Goal: Find specific page/section: Find specific page/section

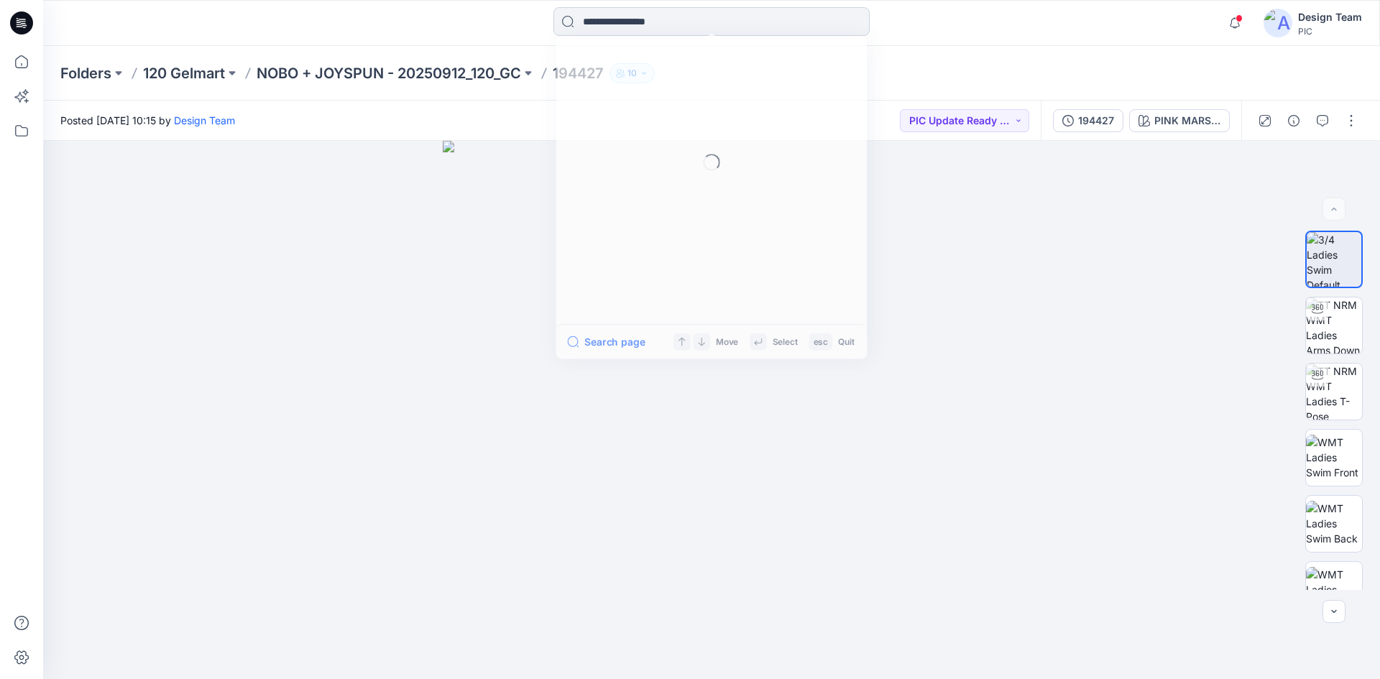
click at [622, 21] on input at bounding box center [711, 21] width 316 height 29
click at [174, 84] on div "Folders 120 Gelmart NOBO + JOYSPUN - 20250912_120_GC 194427 10" at bounding box center [711, 73] width 1336 height 55
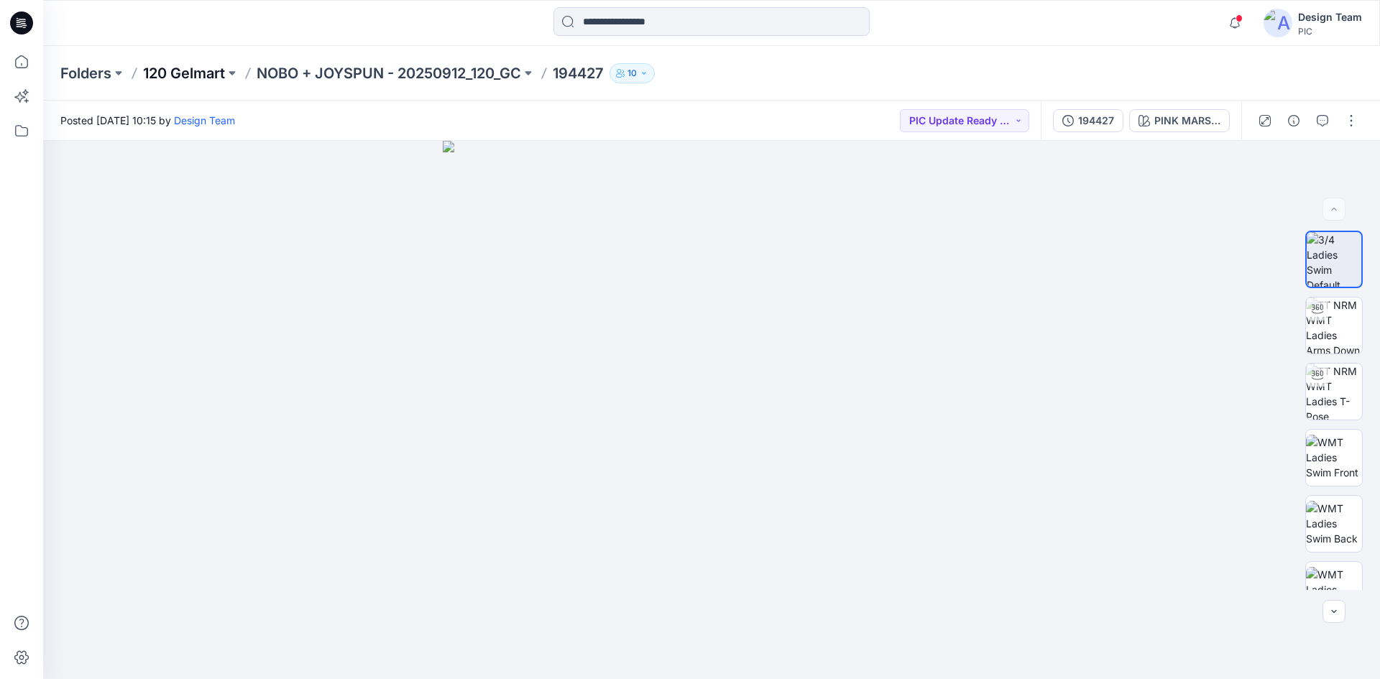
click at [180, 69] on p "120 Gelmart" at bounding box center [184, 73] width 82 height 20
click at [471, 73] on p "NOBO + JOYSPUN - 20250912_120_GC" at bounding box center [389, 73] width 264 height 20
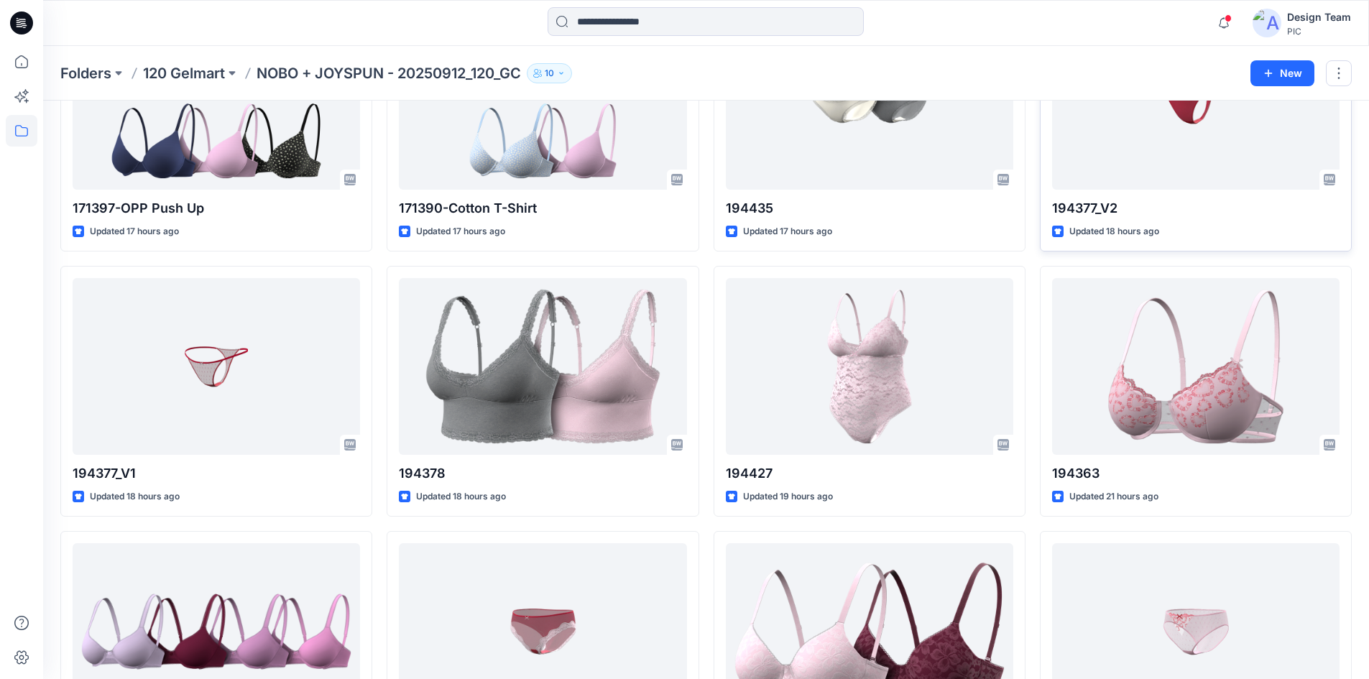
scroll to position [764, 0]
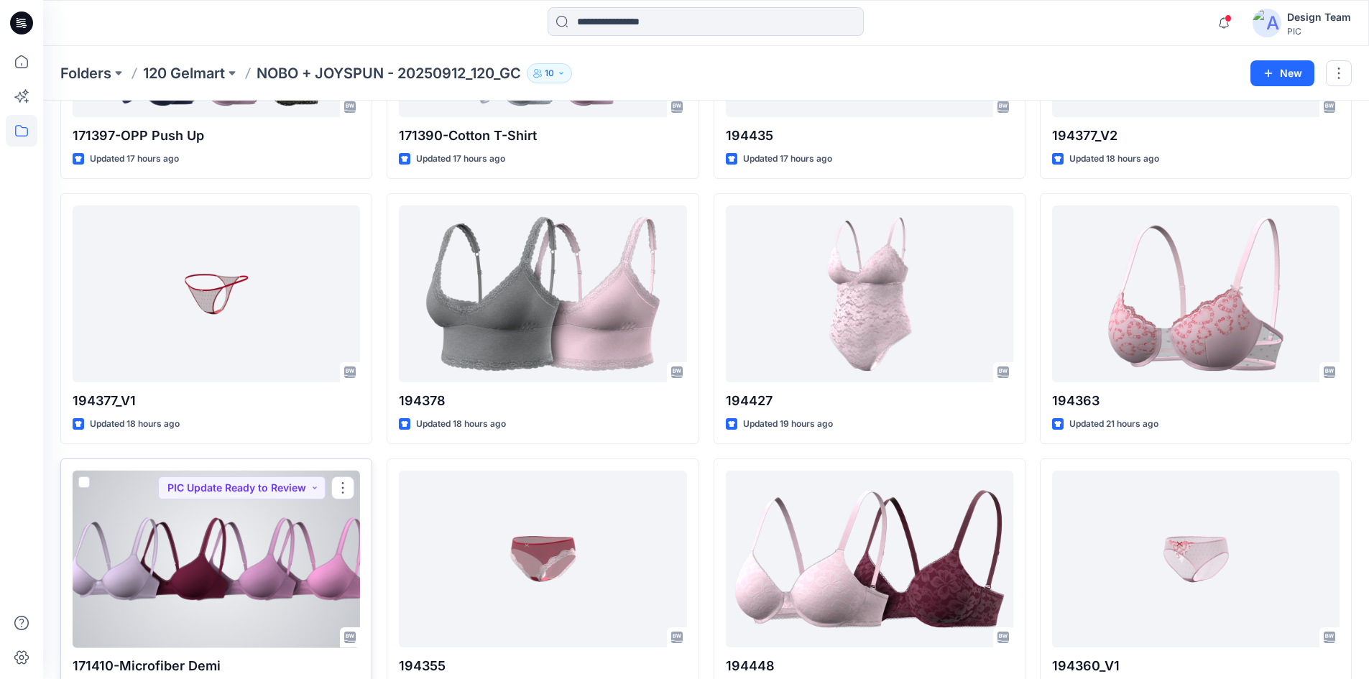
click at [276, 538] on div at bounding box center [216, 559] width 287 height 177
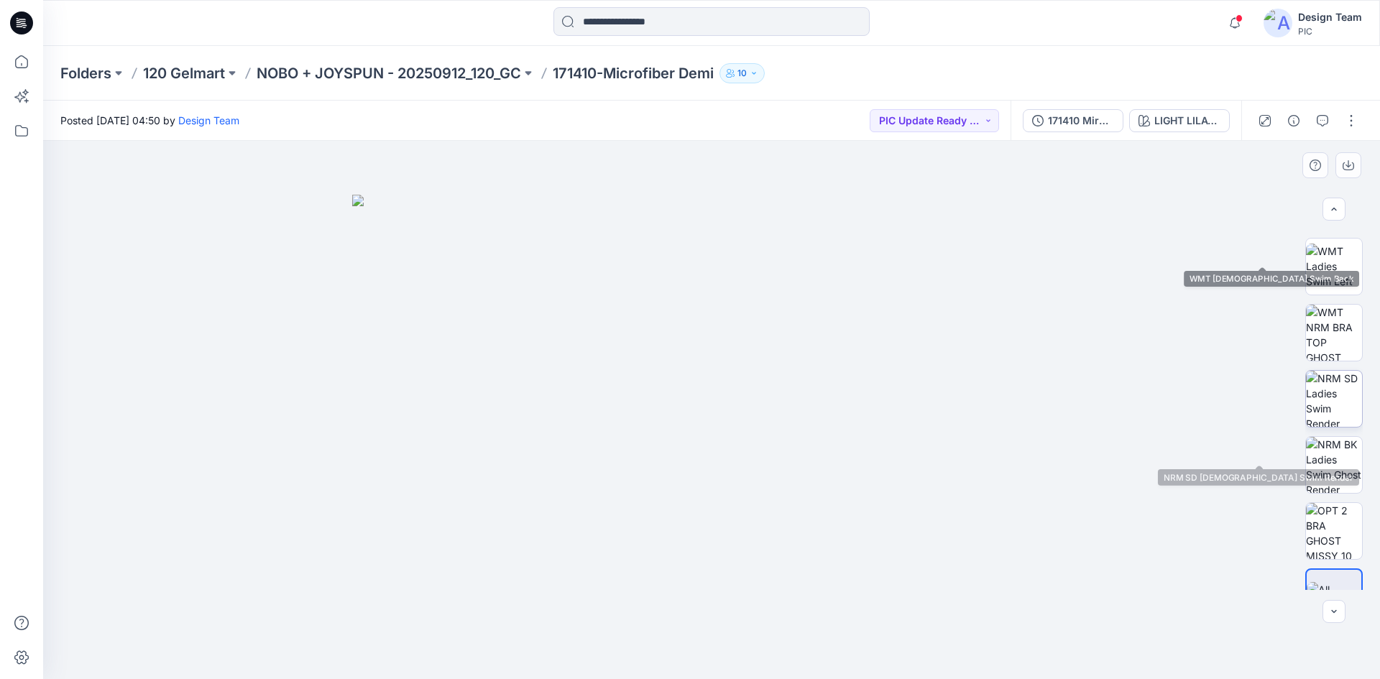
scroll to position [359, 0]
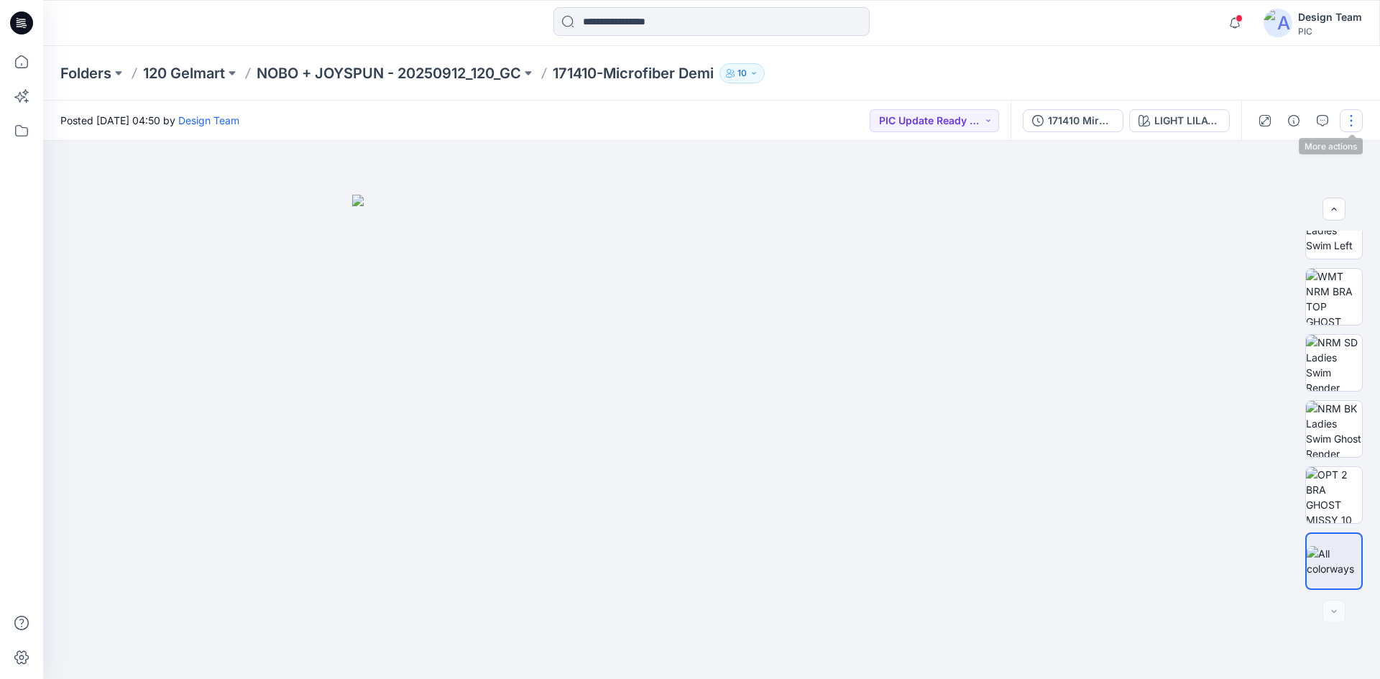
click at [1354, 121] on button "button" at bounding box center [1350, 120] width 23 height 23
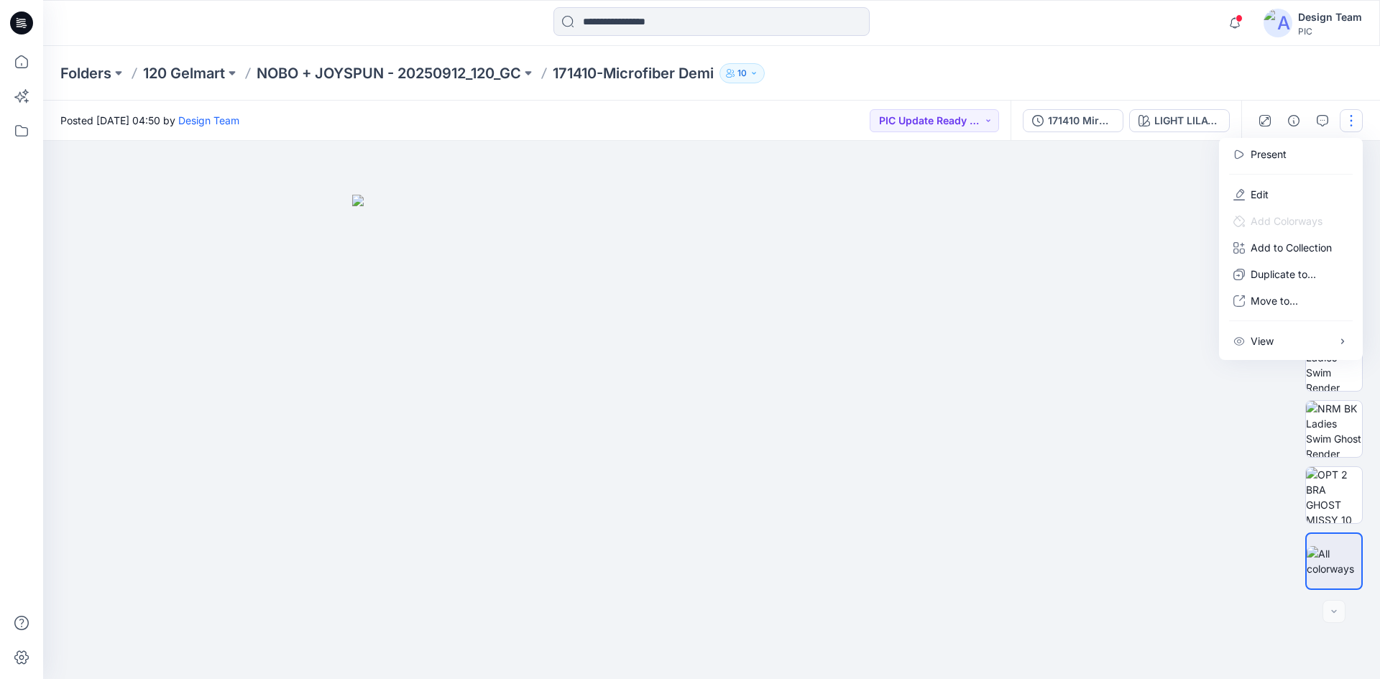
click at [999, 211] on img at bounding box center [711, 437] width 719 height 485
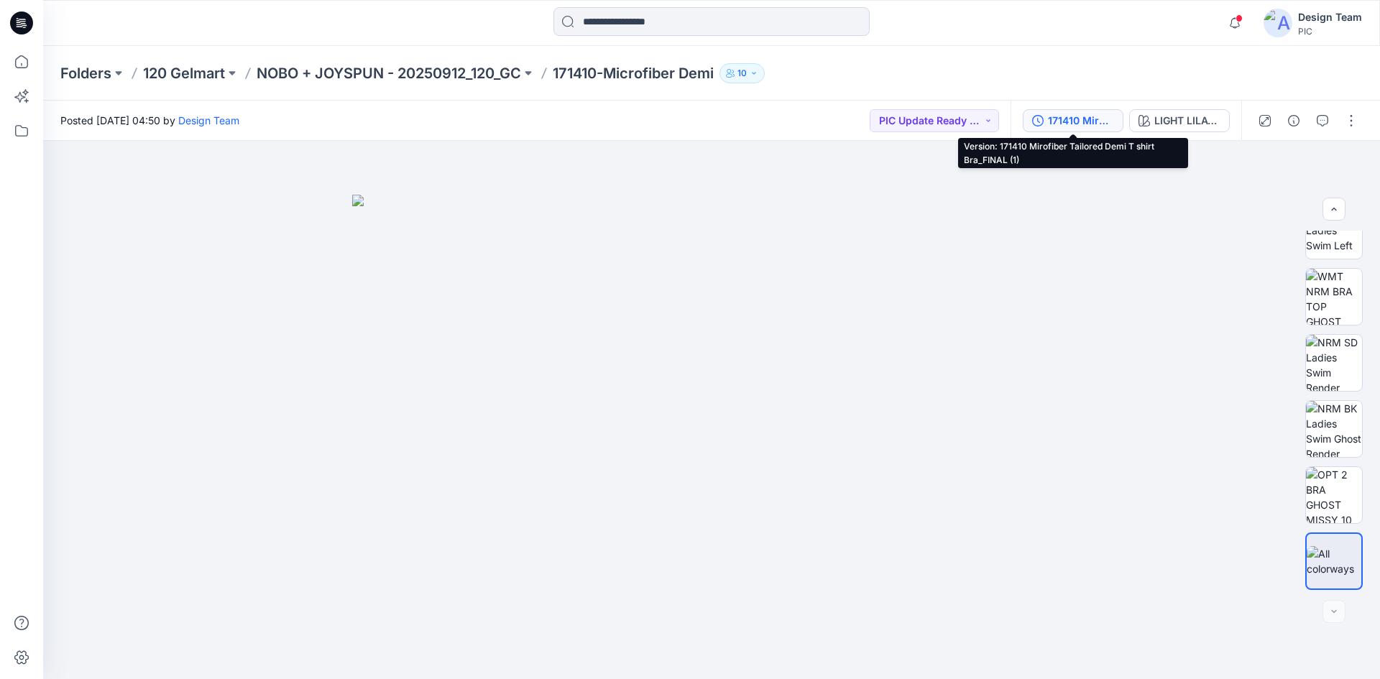
click at [1083, 124] on div "171410 Mirofiber Tailored Demi T shirt Bra_FINAL (1)" at bounding box center [1081, 121] width 66 height 16
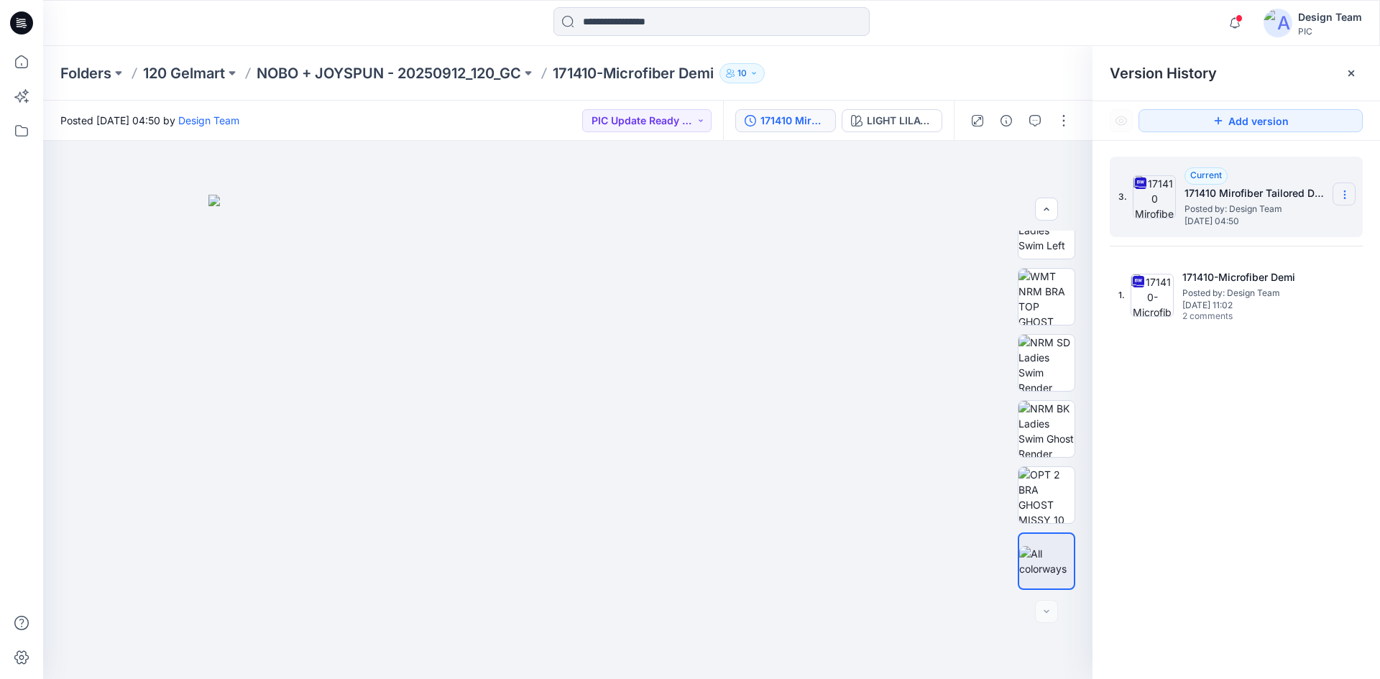
click at [1341, 191] on icon at bounding box center [1344, 194] width 11 height 11
click at [1232, 215] on span "Download Source BW File" at bounding box center [1271, 222] width 121 height 17
click at [1244, 24] on icon "button" at bounding box center [1234, 23] width 27 height 29
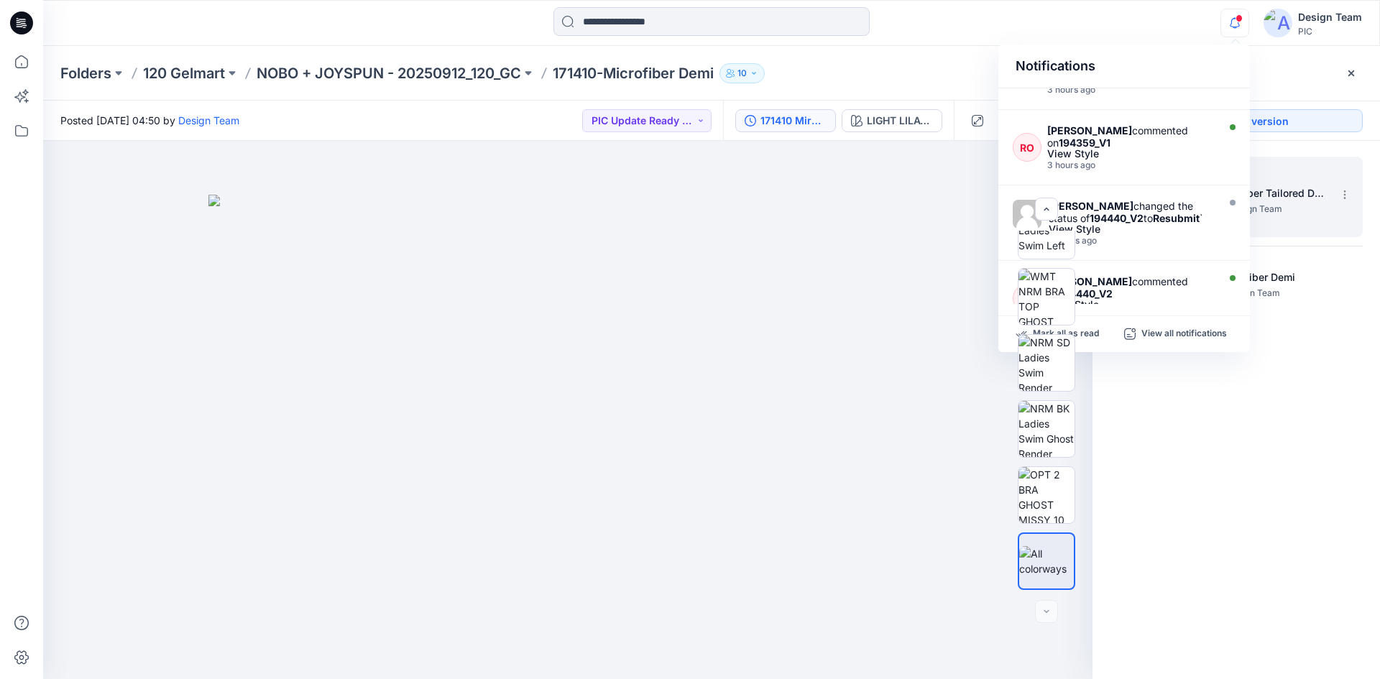
scroll to position [144, 0]
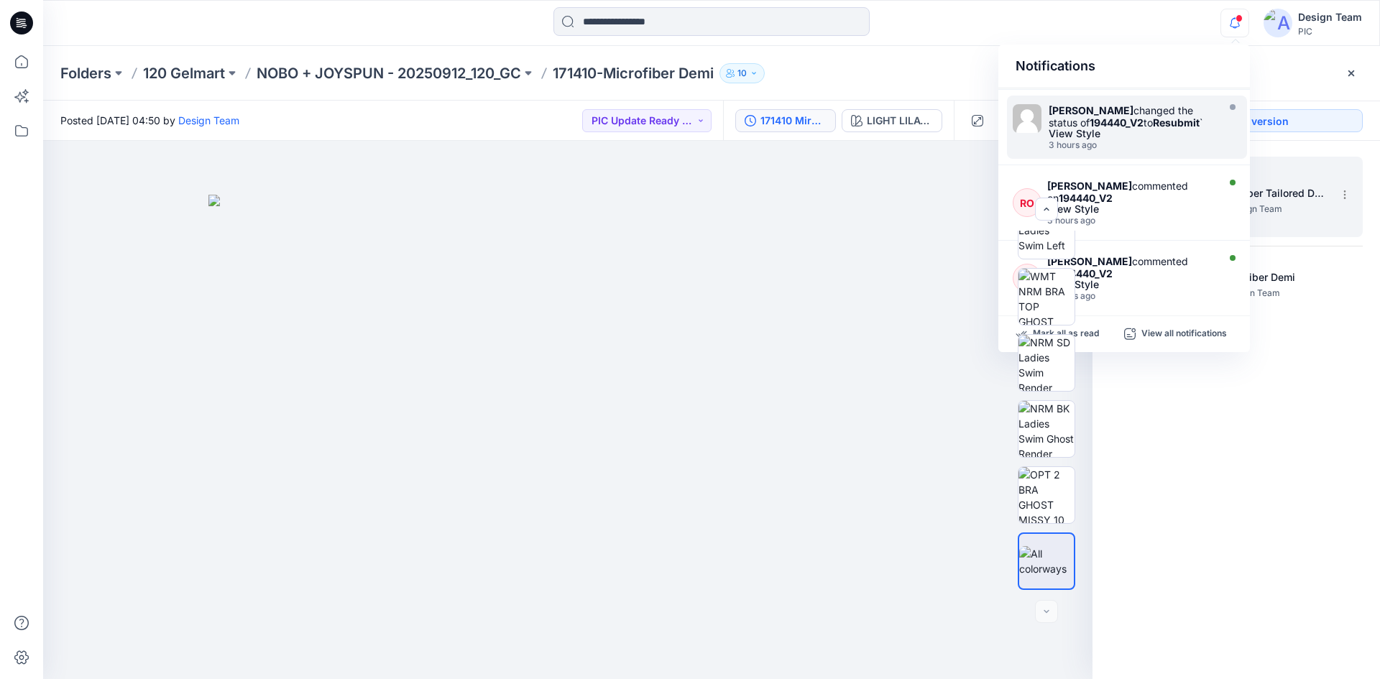
click at [1132, 130] on div "View Style" at bounding box center [1130, 134] width 165 height 10
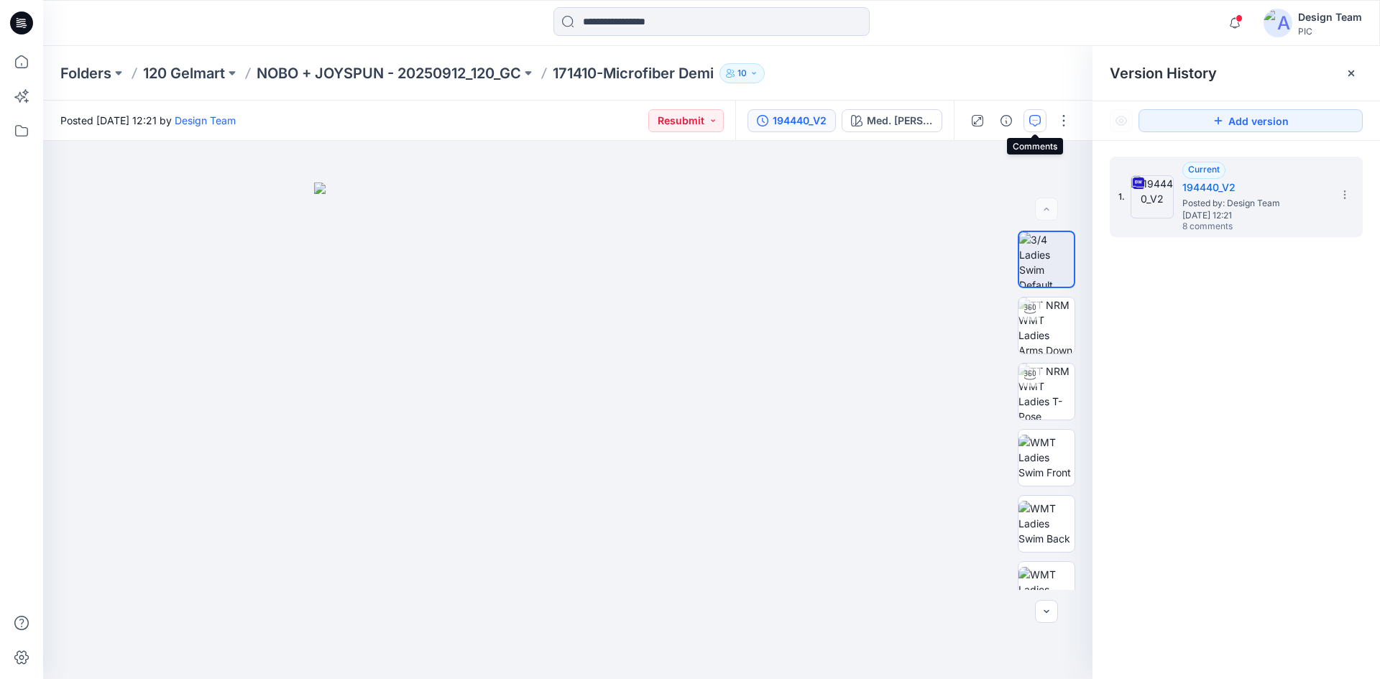
click at [1030, 116] on icon "button" at bounding box center [1034, 120] width 11 height 11
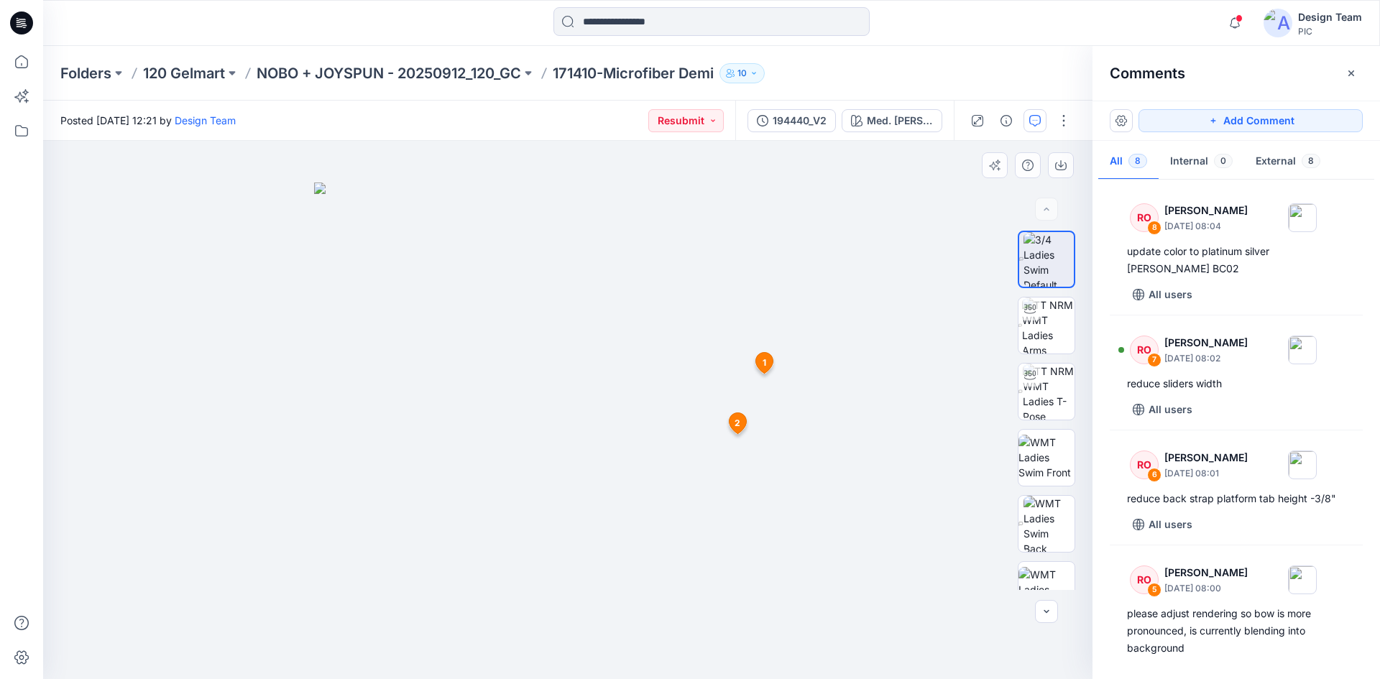
click at [764, 361] on span "1" at bounding box center [764, 362] width 4 height 13
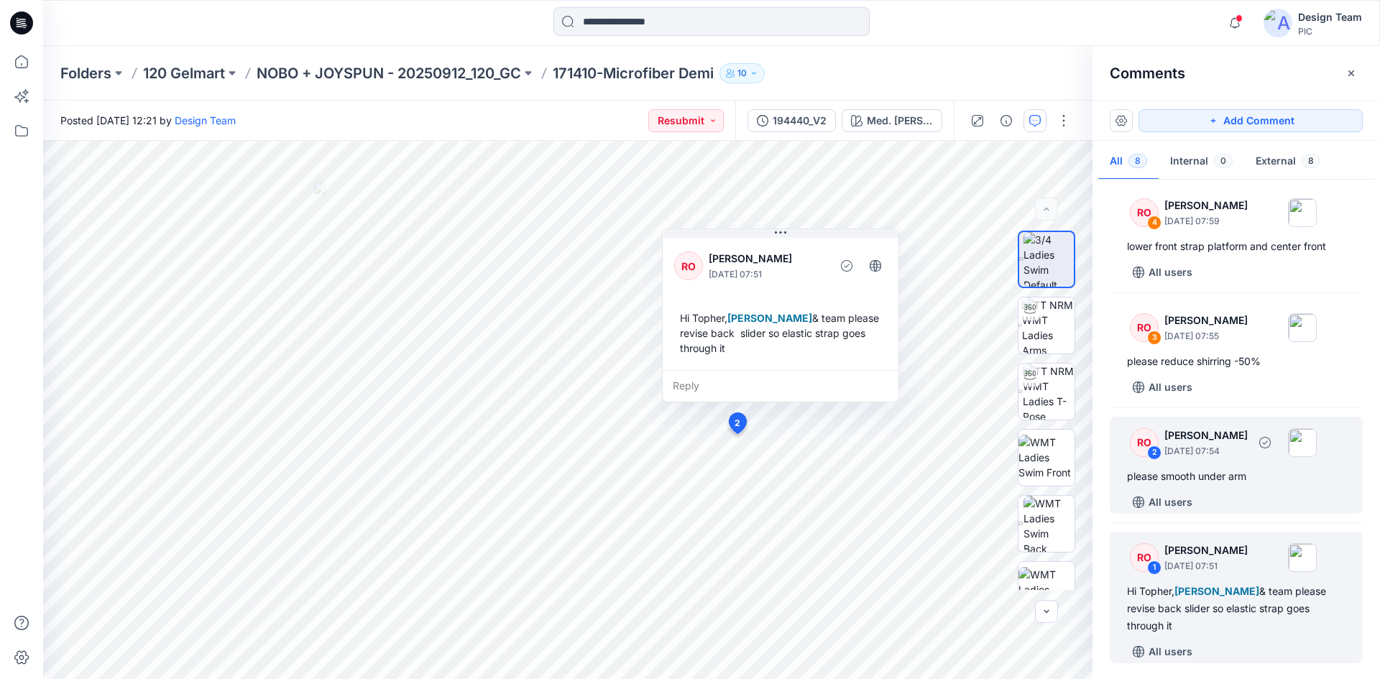
scroll to position [520, 0]
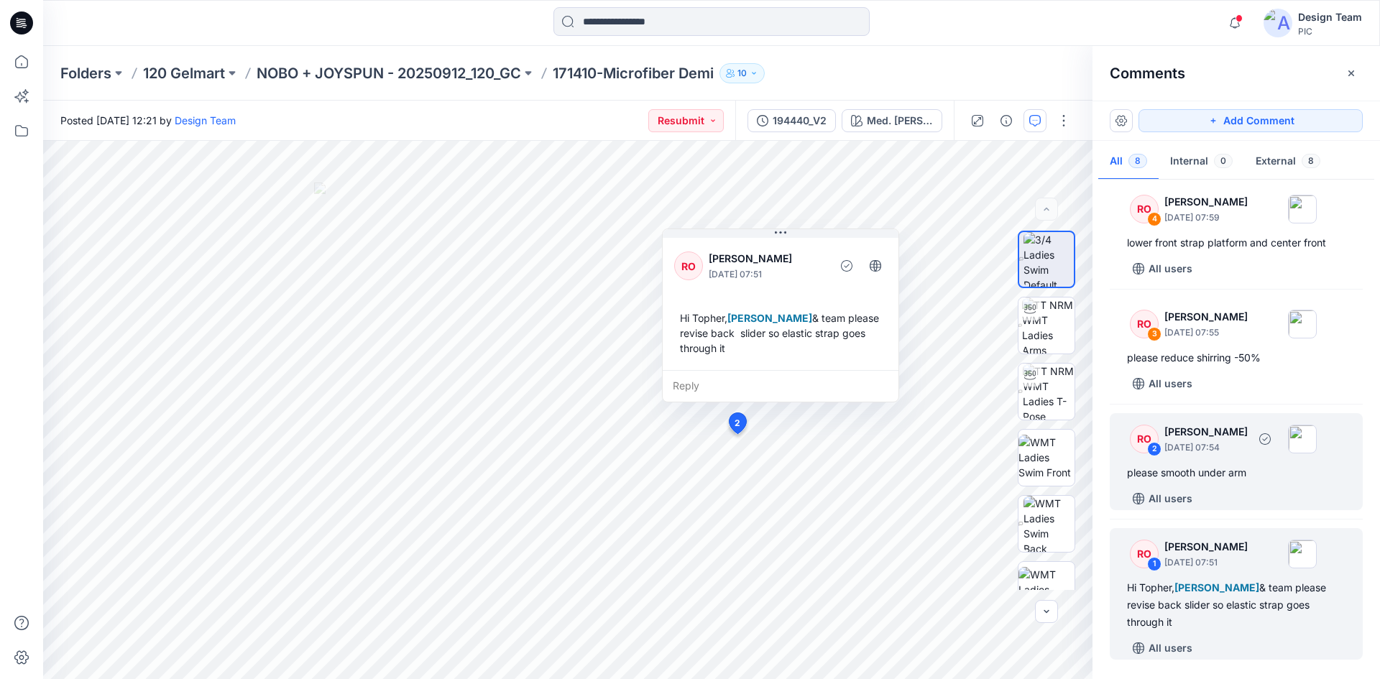
click at [1210, 448] on p "[DATE] 07:54" at bounding box center [1205, 447] width 83 height 14
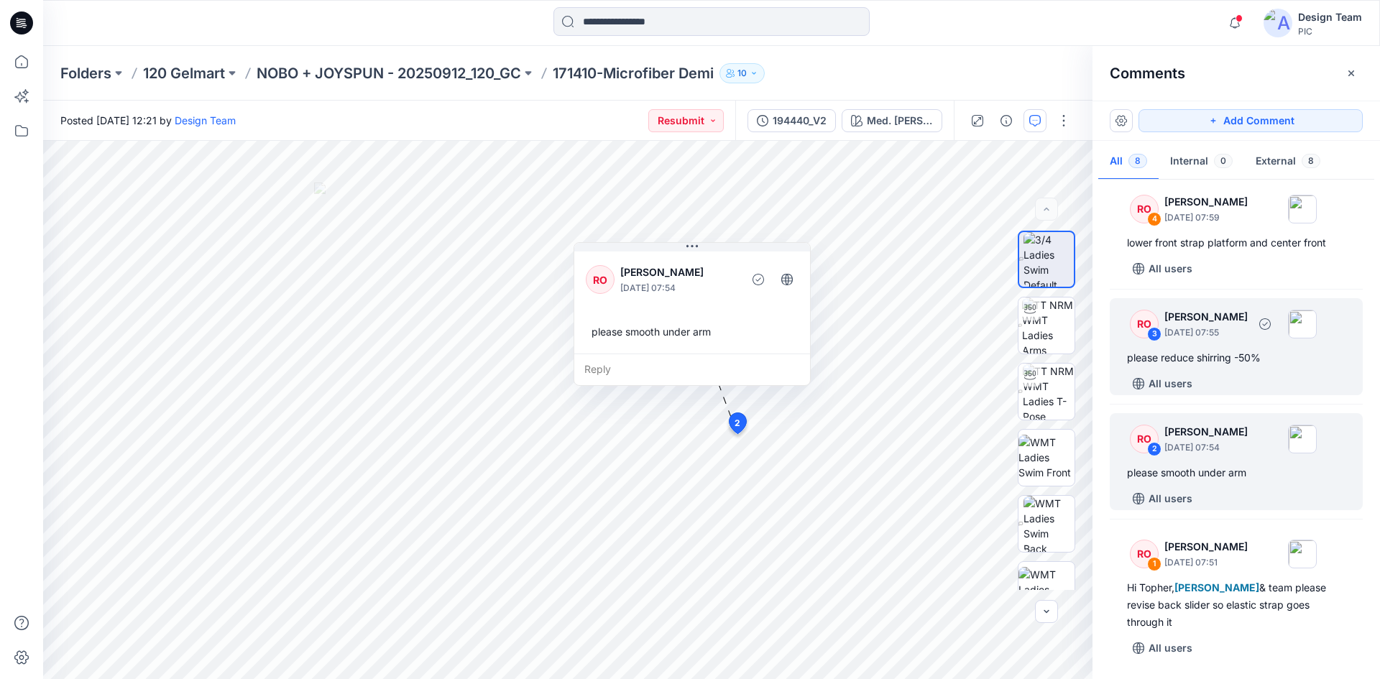
click at [1216, 342] on div "RO 3 [PERSON_NAME] [DATE] 07:55" at bounding box center [1217, 324] width 198 height 40
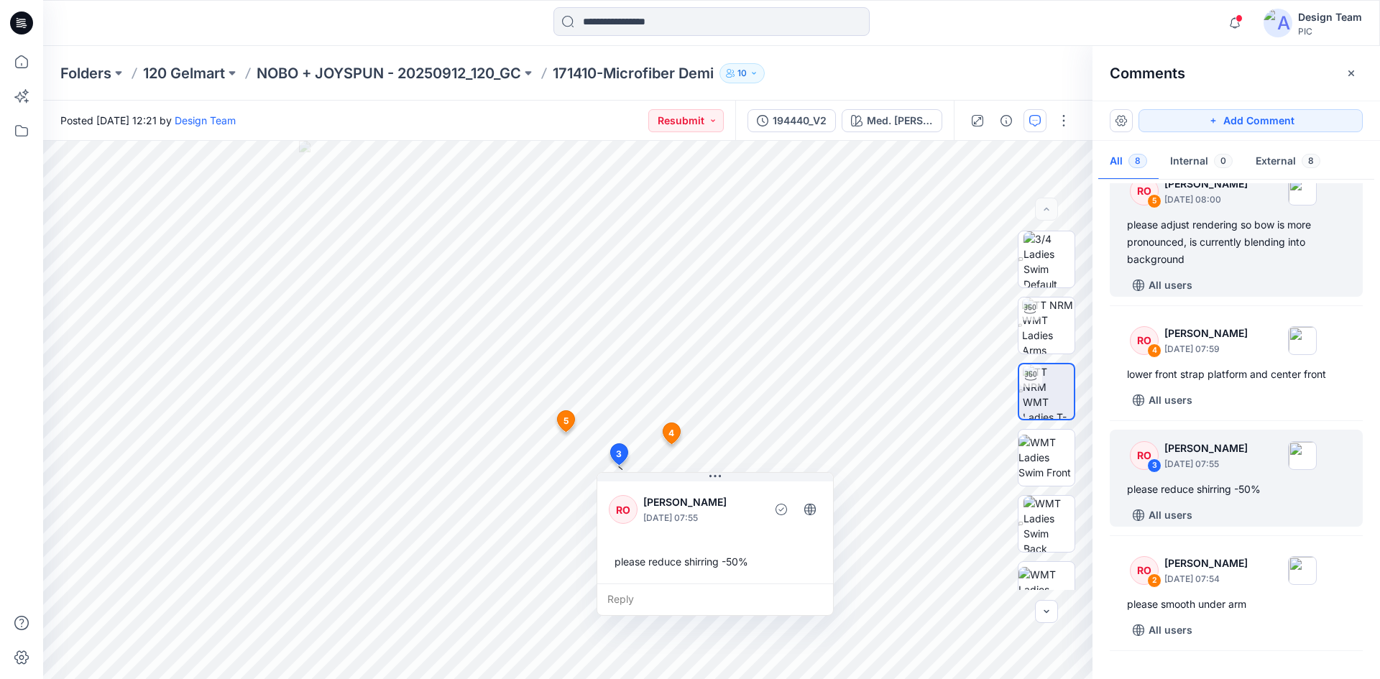
scroll to position [377, 0]
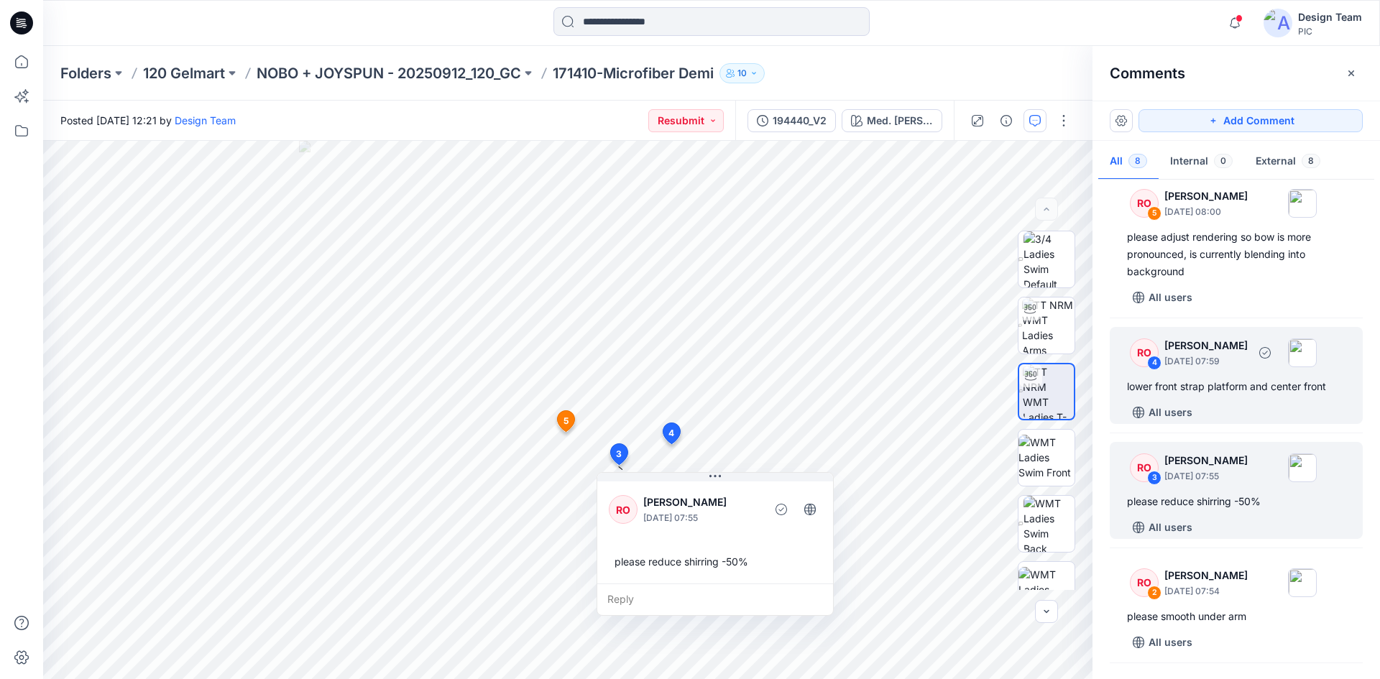
click at [1240, 391] on div "lower front strap platform and center front" at bounding box center [1236, 386] width 218 height 17
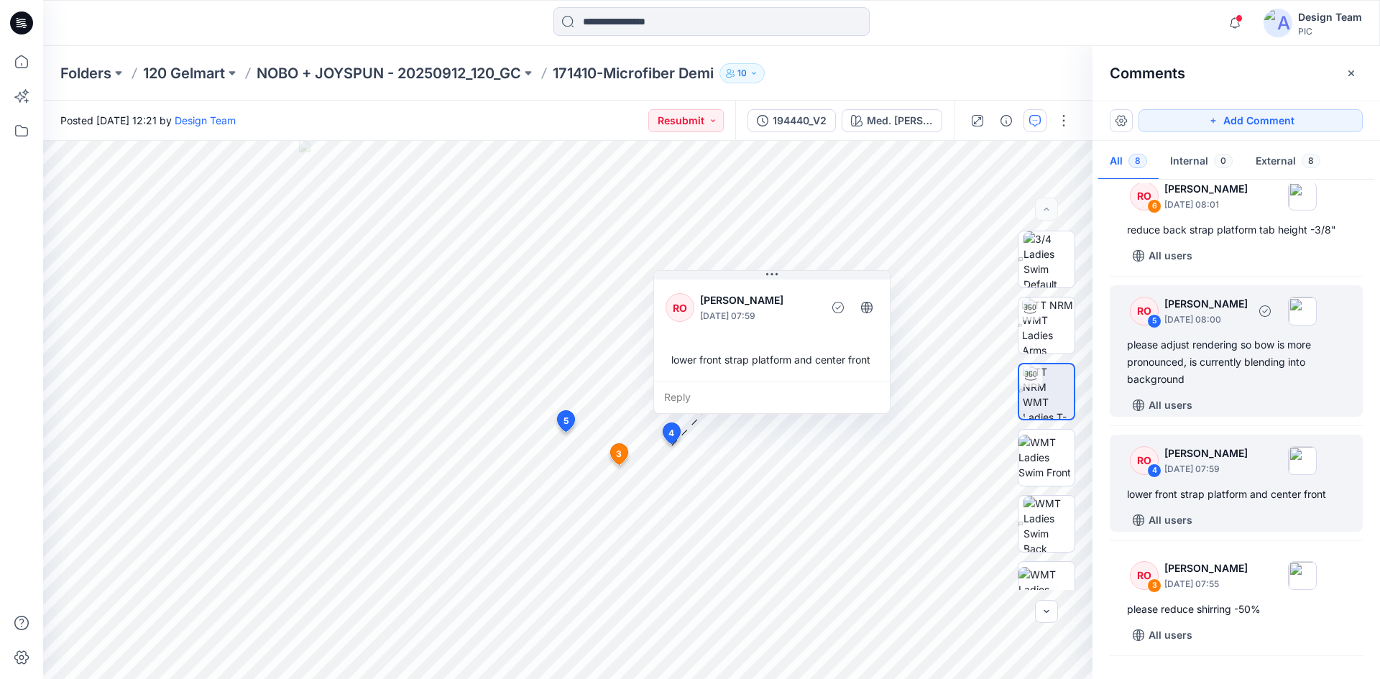
scroll to position [233, 0]
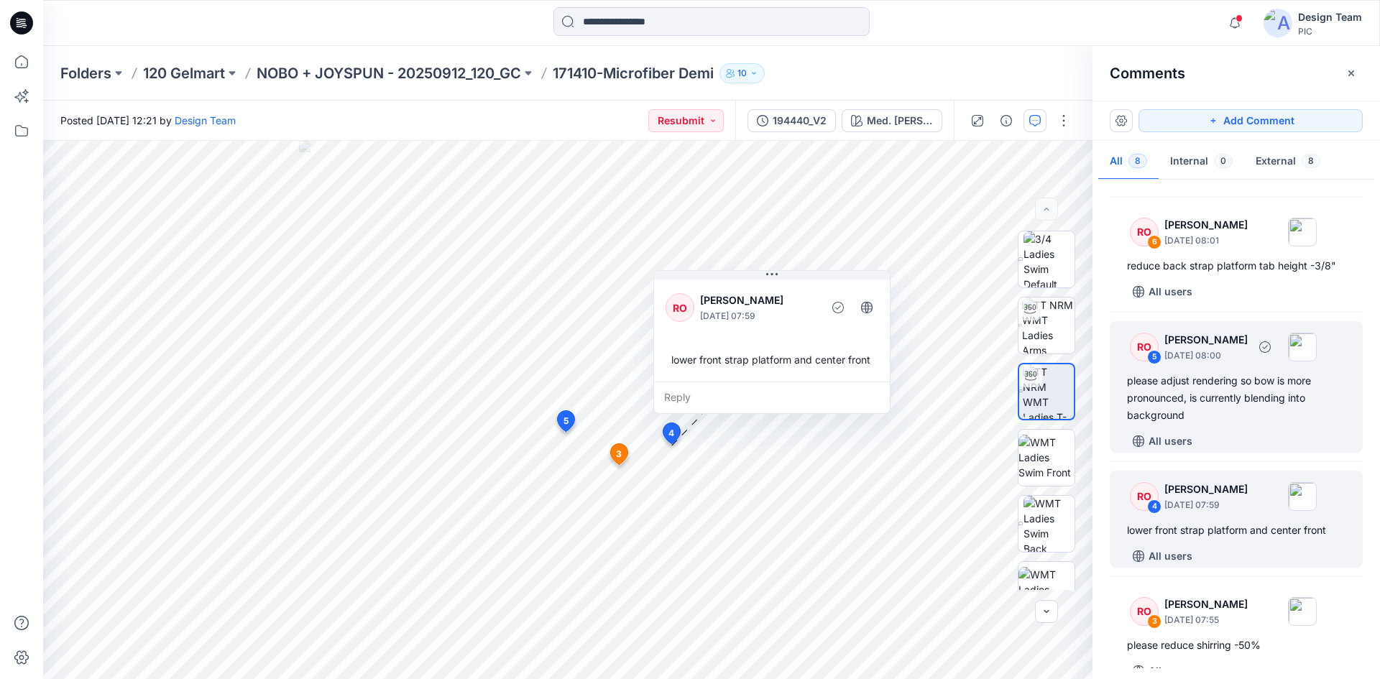
click at [1210, 406] on div "please adjust rendering so bow is more pronounced, is currently blending into b…" at bounding box center [1236, 398] width 218 height 52
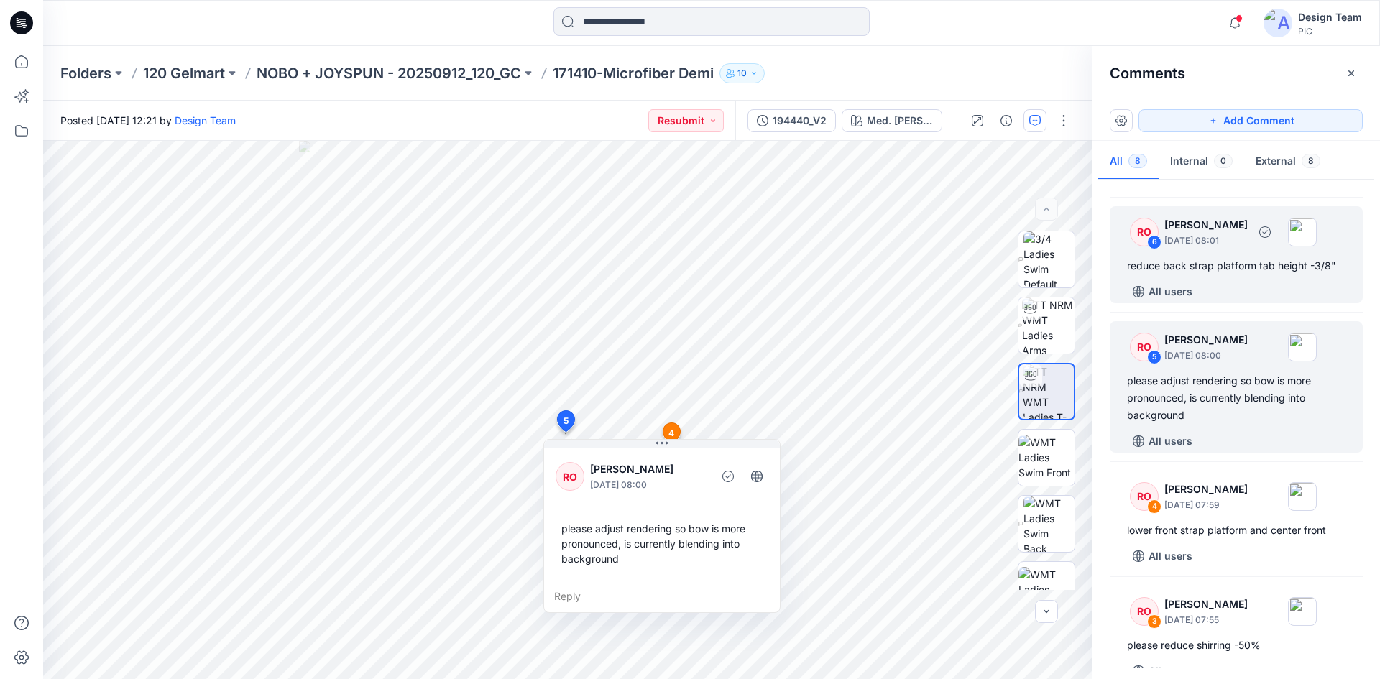
click at [1200, 265] on div "reduce back strap platform tab height -3/8"" at bounding box center [1236, 265] width 218 height 17
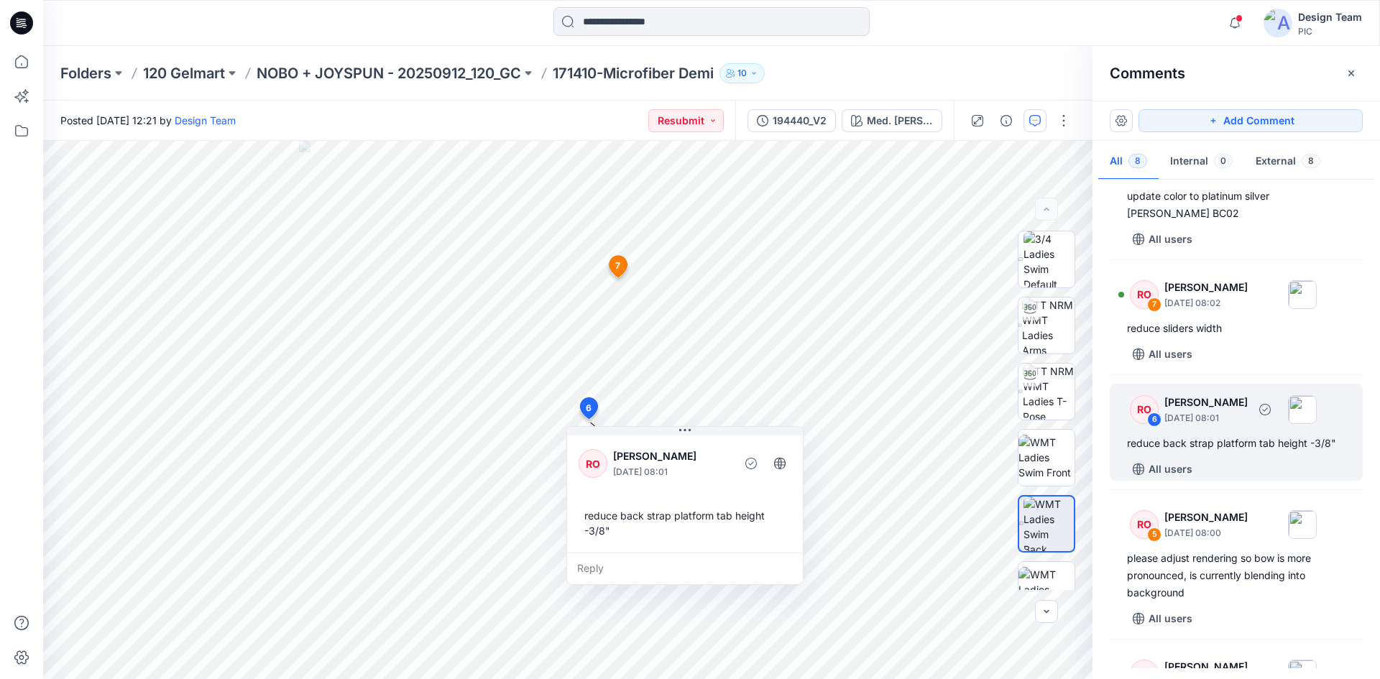
scroll to position [0, 0]
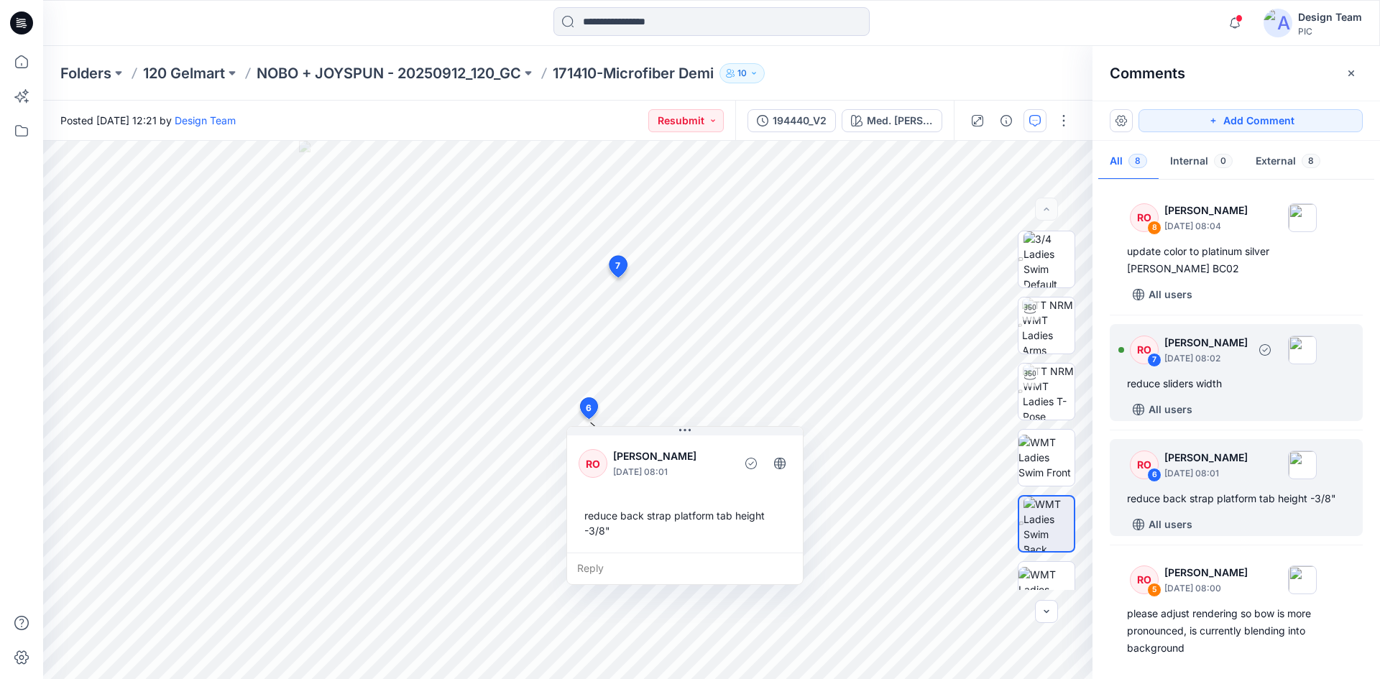
click at [1190, 381] on div "reduce sliders width" at bounding box center [1236, 383] width 218 height 17
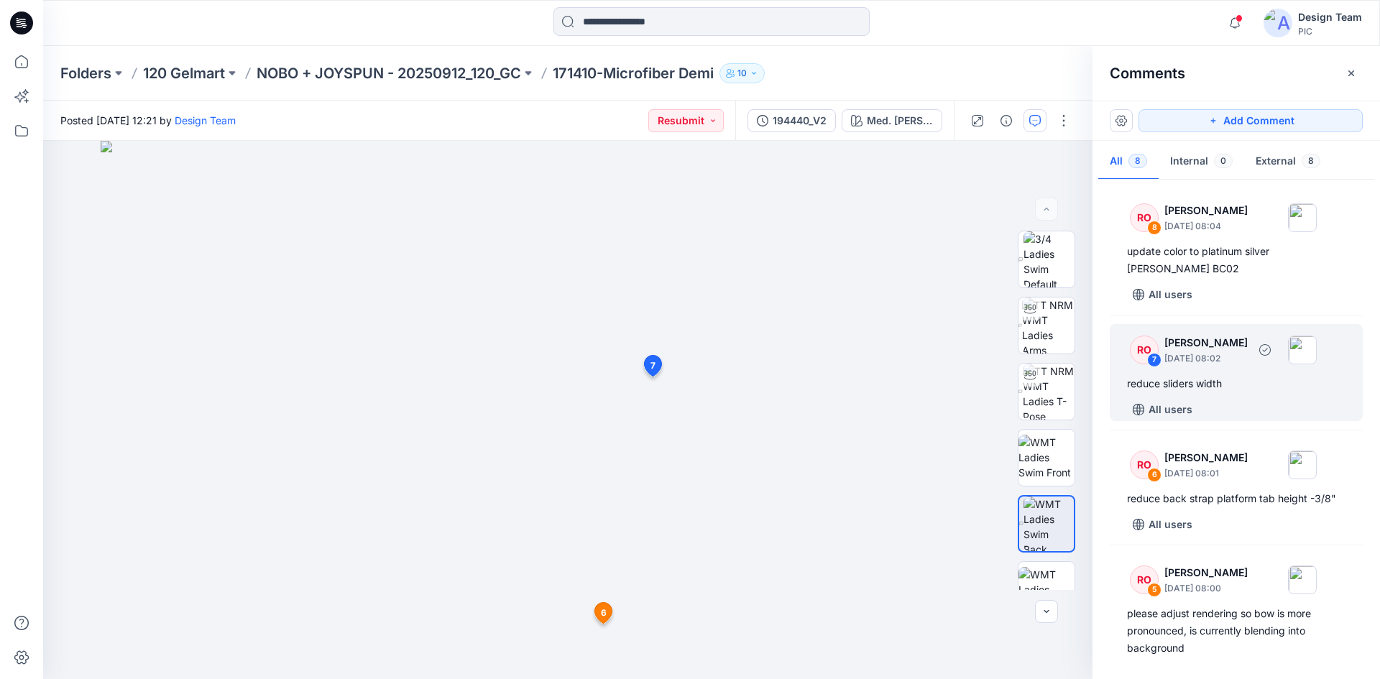
click at [1246, 383] on div "reduce sliders width" at bounding box center [1236, 383] width 218 height 17
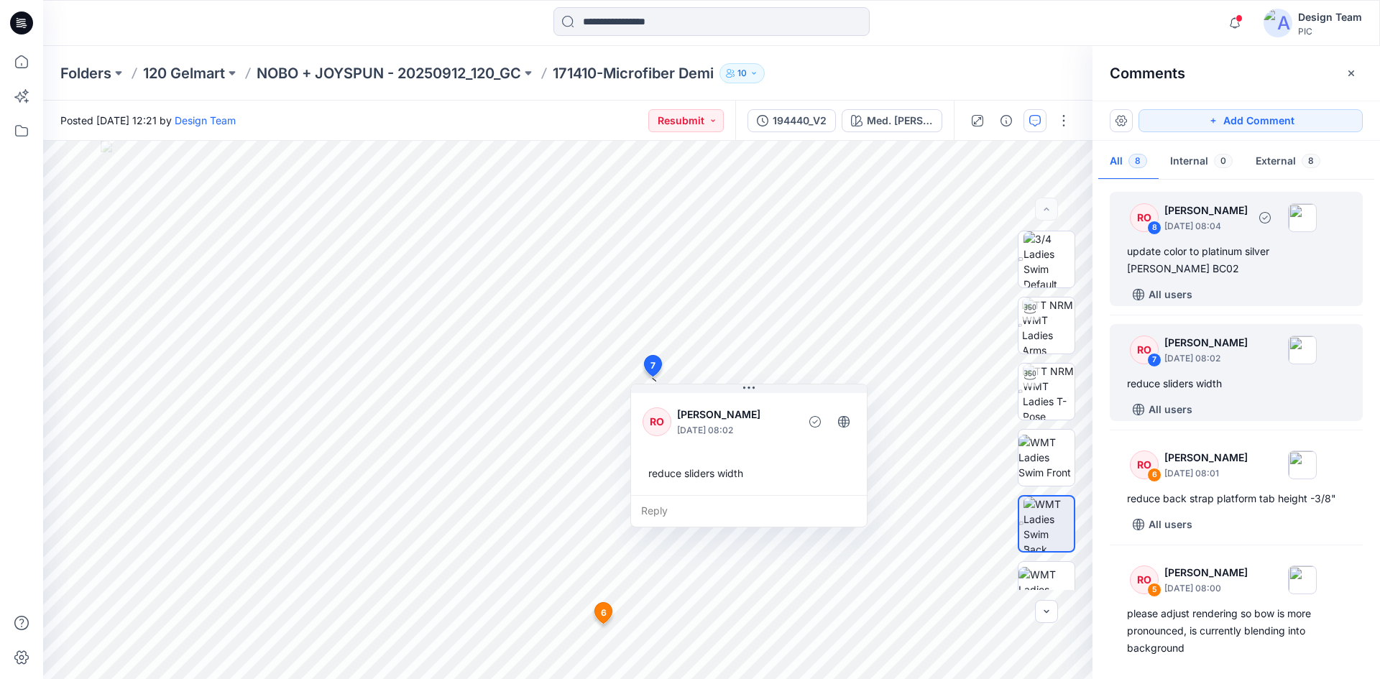
click at [1163, 260] on div "update color to platinum silver [PERSON_NAME] BC02" at bounding box center [1236, 260] width 218 height 34
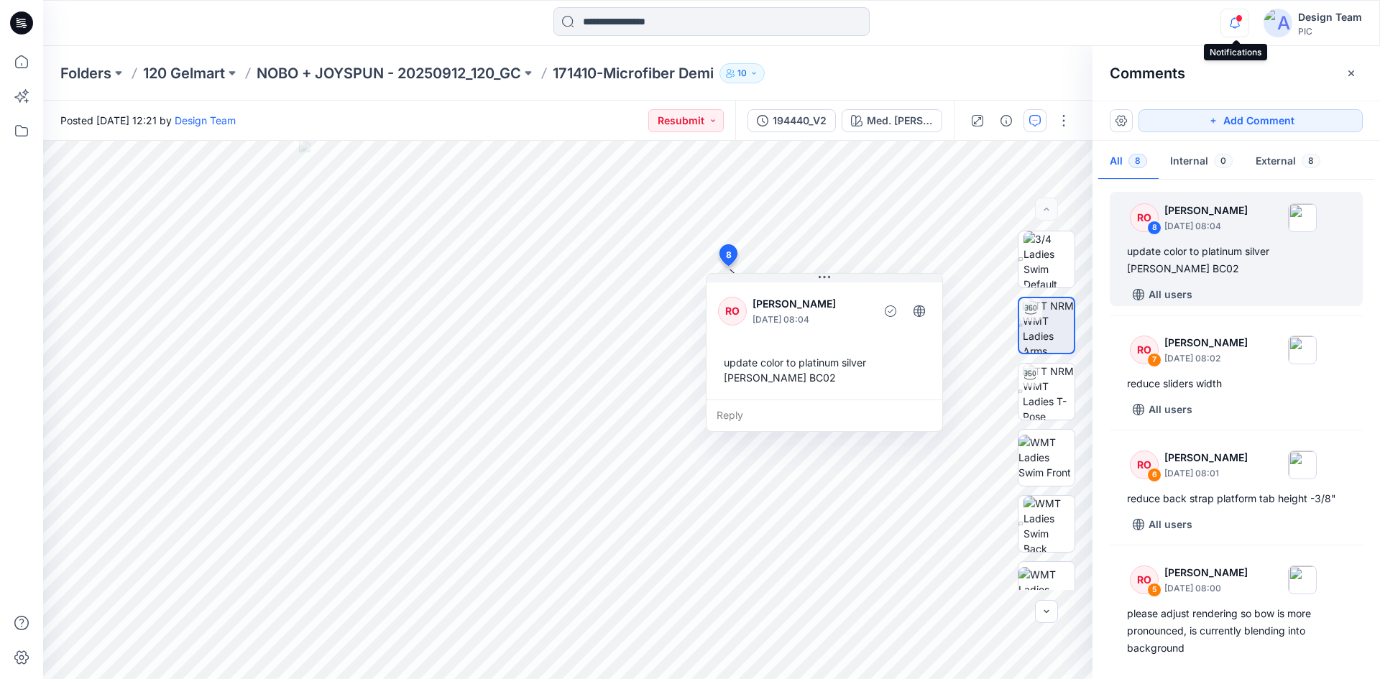
click at [1229, 28] on icon "button" at bounding box center [1234, 23] width 27 height 29
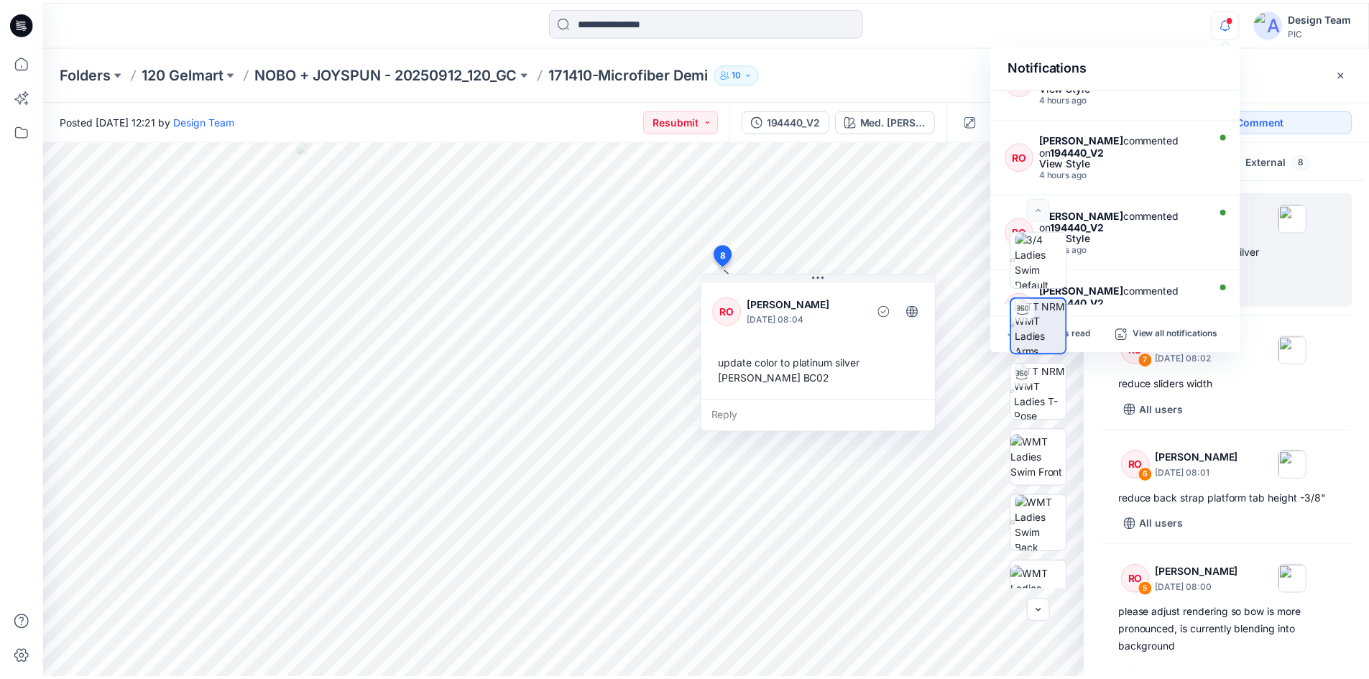
scroll to position [539, 0]
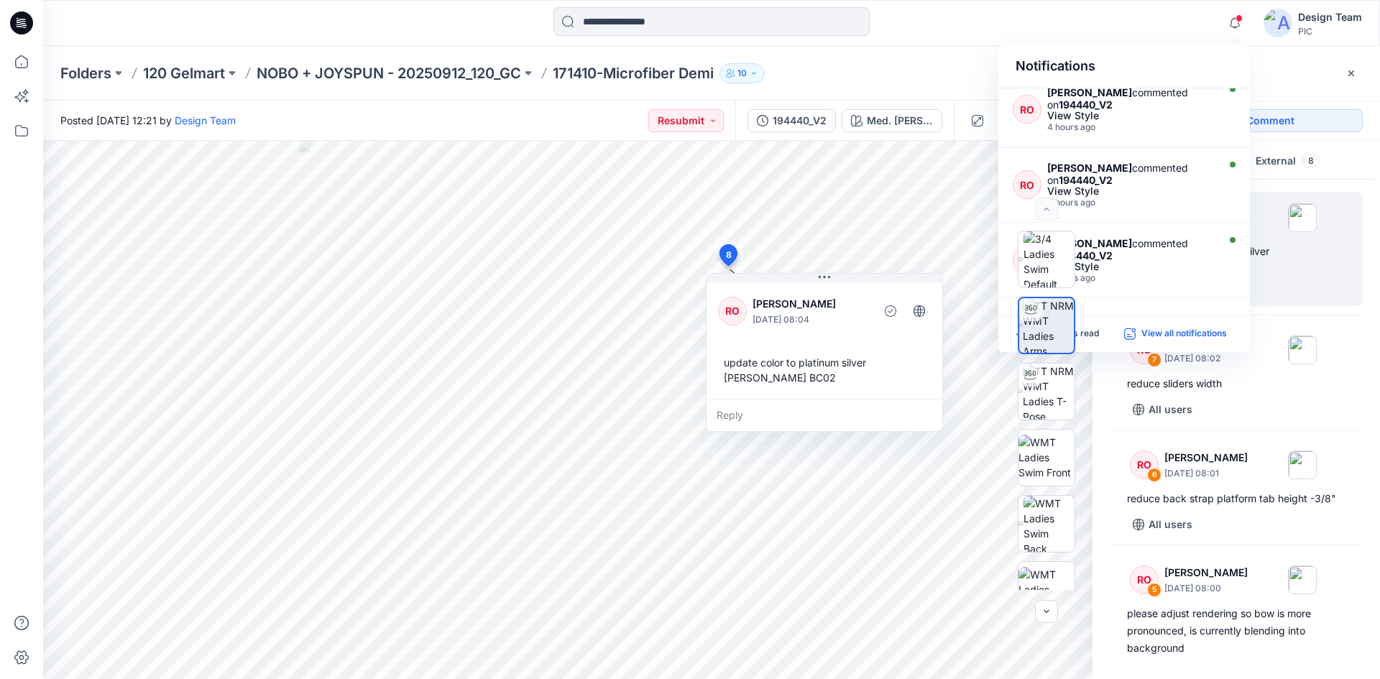
click at [1181, 338] on p "View all notifications" at bounding box center [1184, 334] width 86 height 13
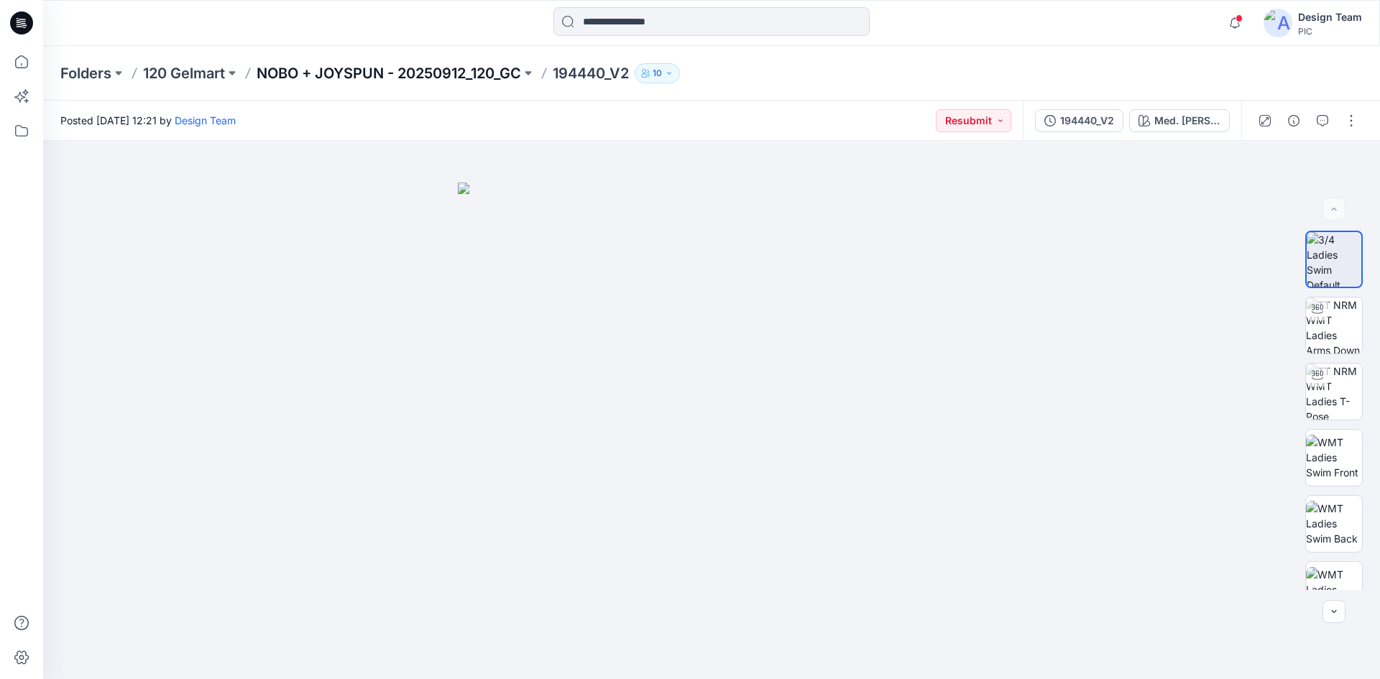
click at [359, 70] on p "NOBO + JOYSPUN - 20250912_120_GC" at bounding box center [389, 73] width 264 height 20
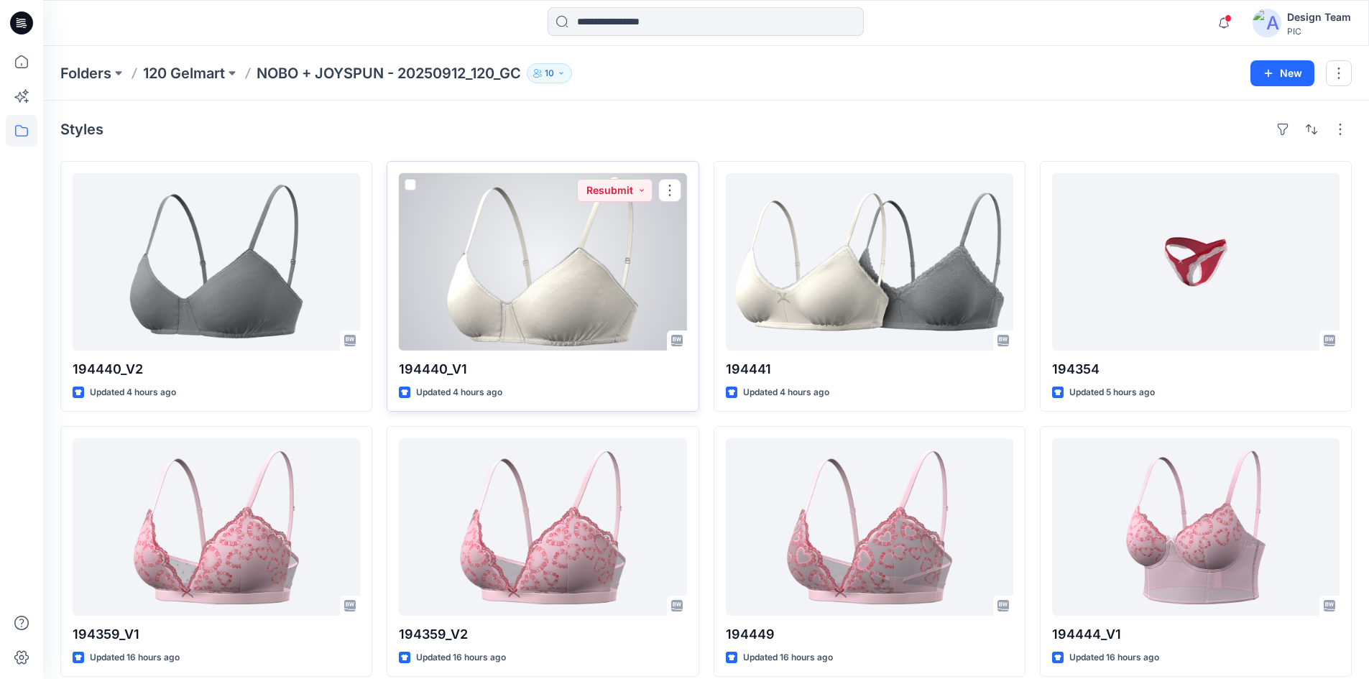
click at [529, 264] on div at bounding box center [542, 261] width 287 height 177
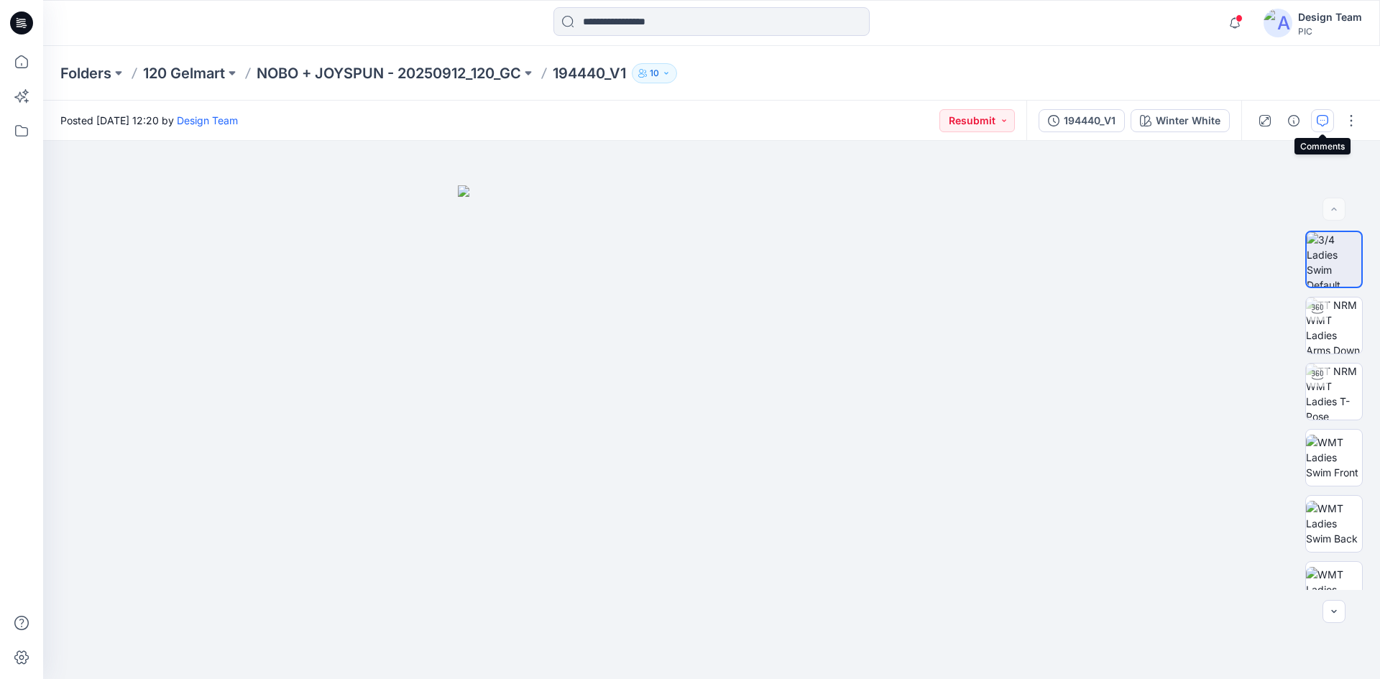
click at [1317, 124] on icon "button" at bounding box center [1321, 120] width 11 height 11
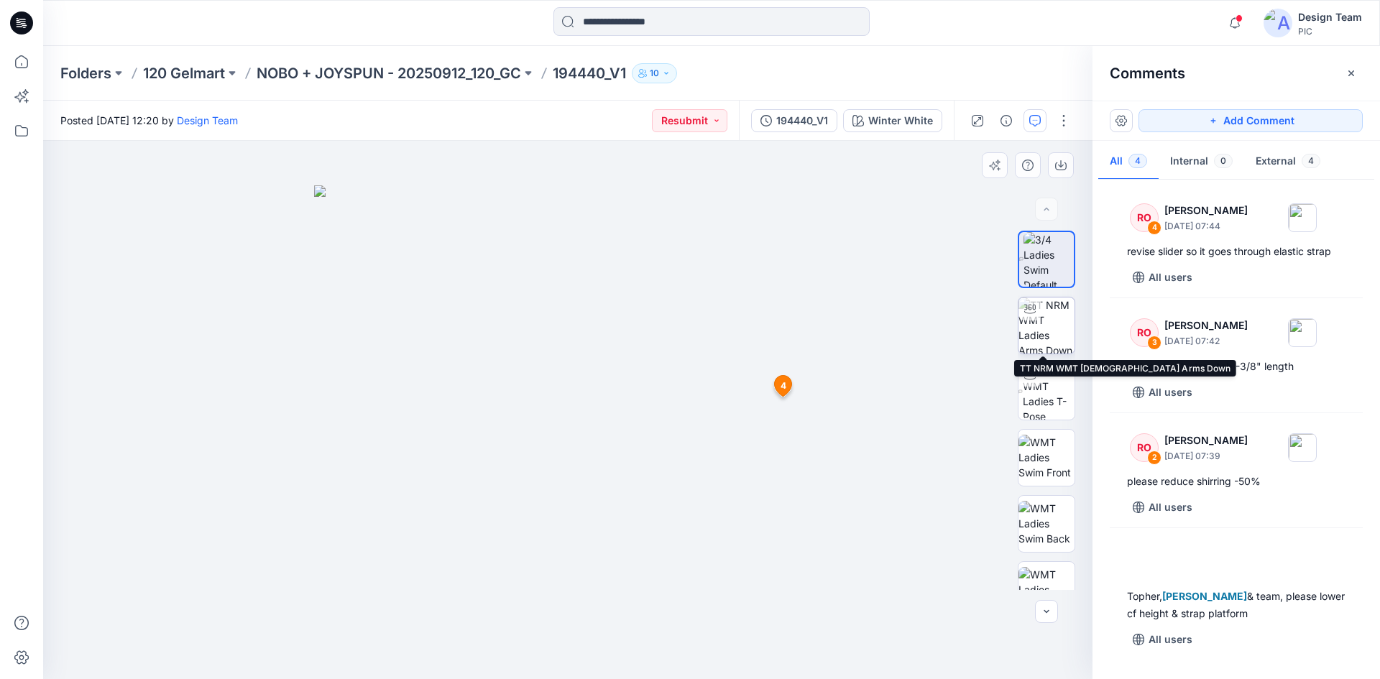
click at [1041, 322] on img at bounding box center [1046, 325] width 56 height 56
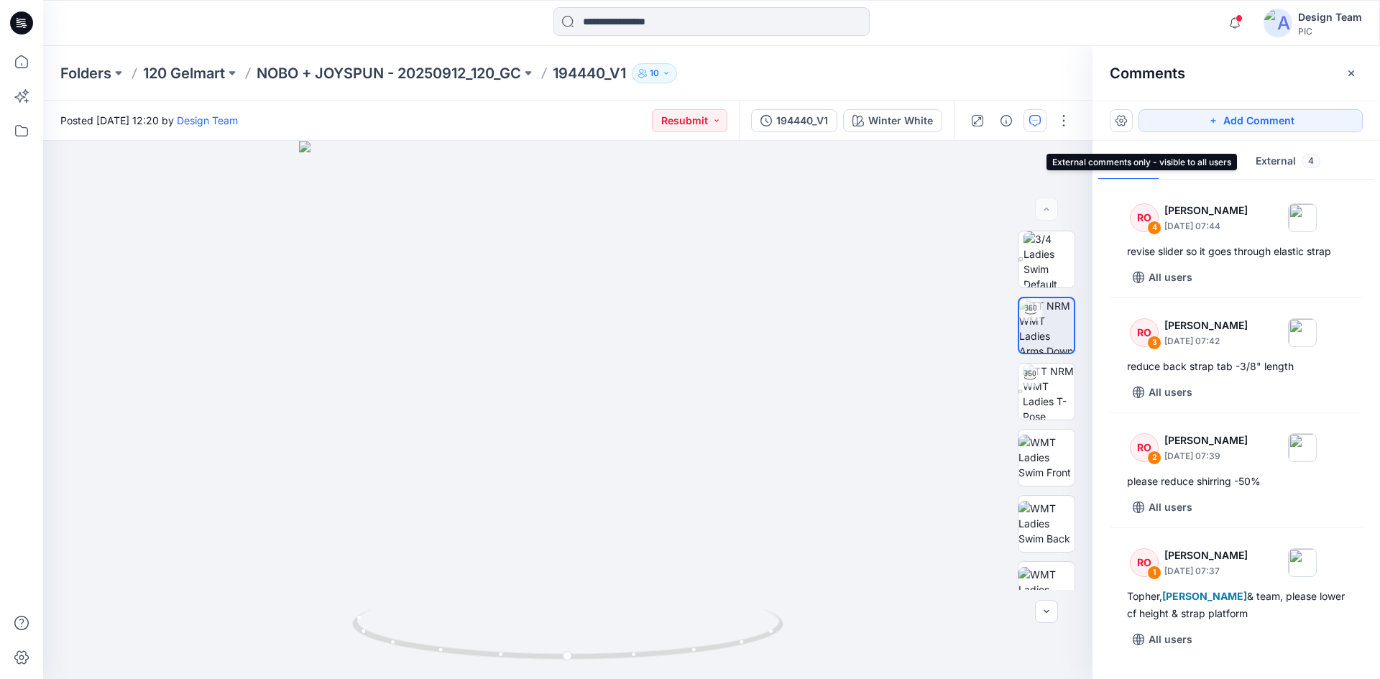
click at [1295, 160] on button "External 4" at bounding box center [1288, 162] width 88 height 37
click at [430, 73] on p "NOBO + JOYSPUN - 20250912_120_GC" at bounding box center [389, 73] width 264 height 20
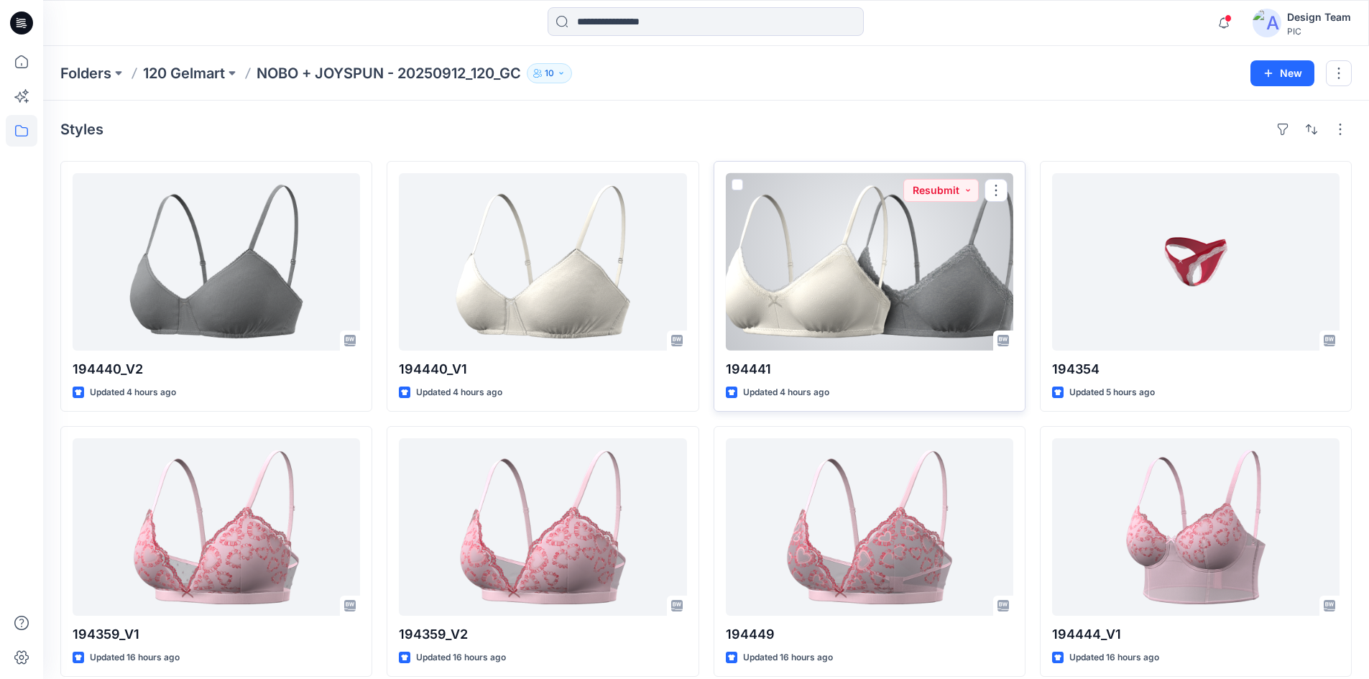
click at [889, 282] on div at bounding box center [869, 261] width 287 height 177
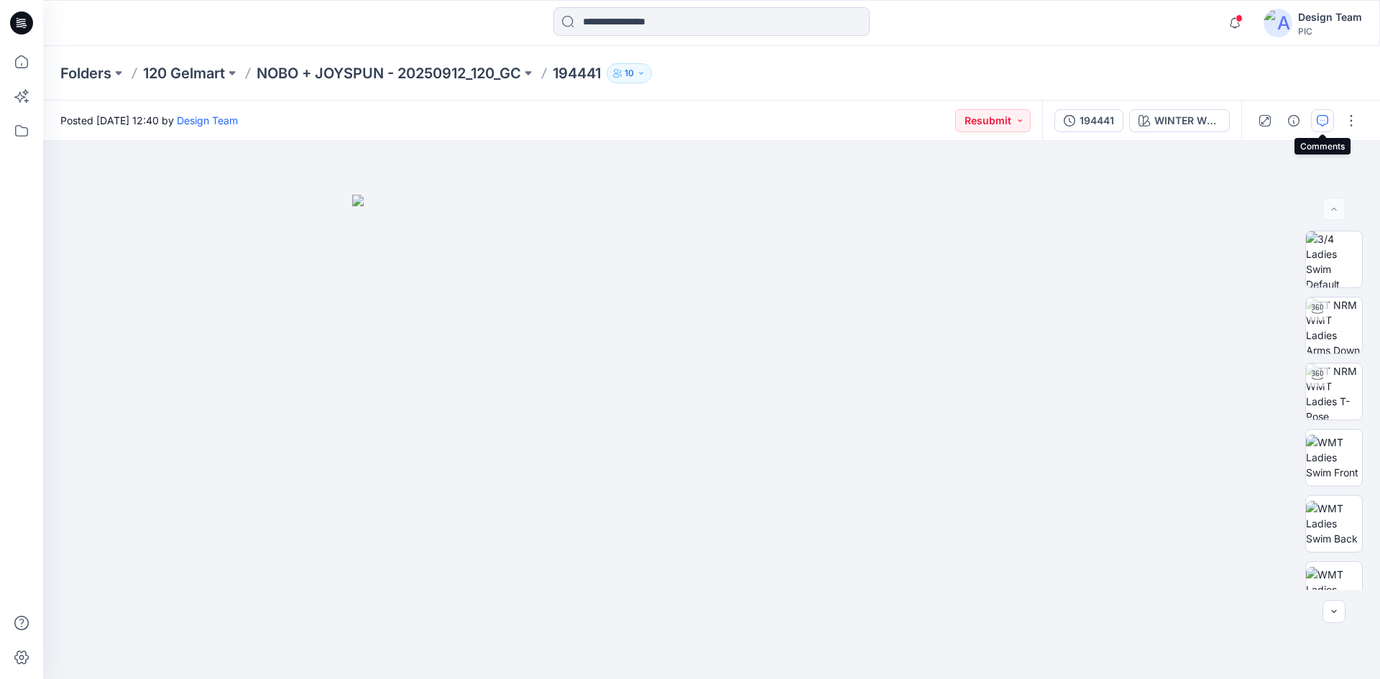
click at [1315, 127] on button "button" at bounding box center [1322, 120] width 23 height 23
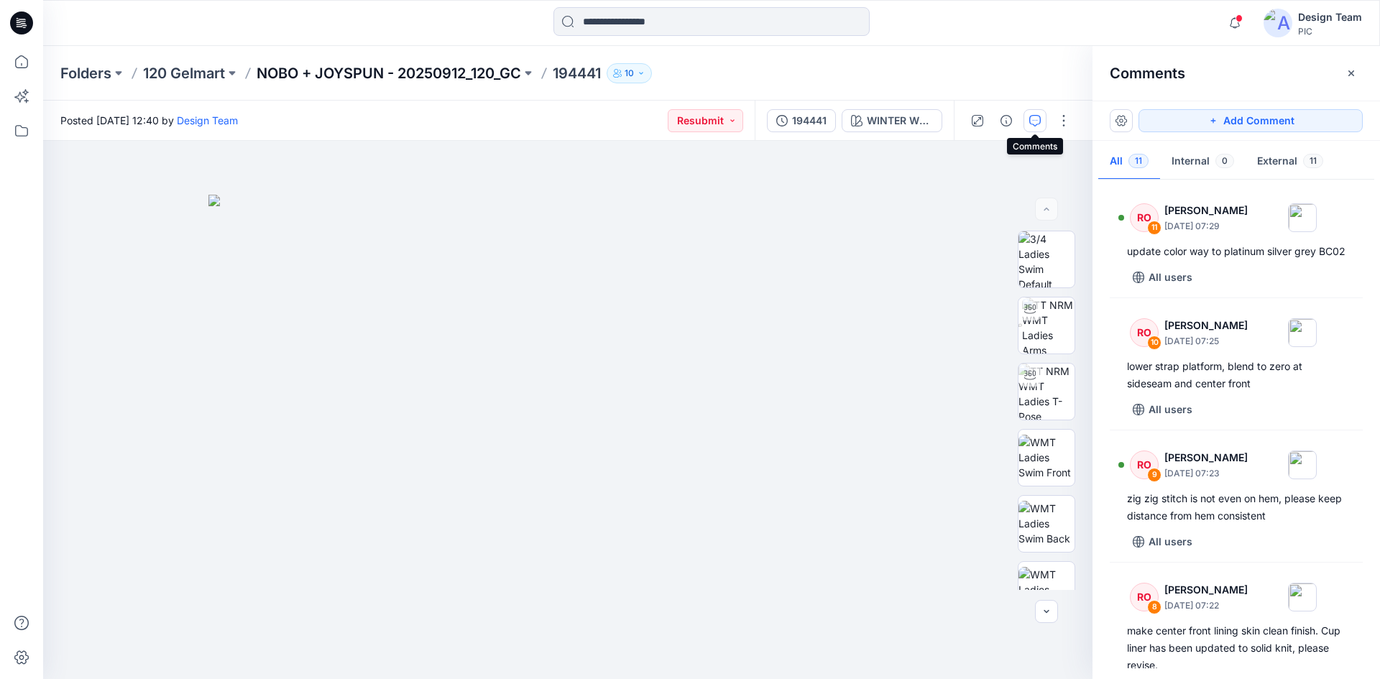
click at [400, 67] on p "NOBO + JOYSPUN - 20250912_120_GC" at bounding box center [389, 73] width 264 height 20
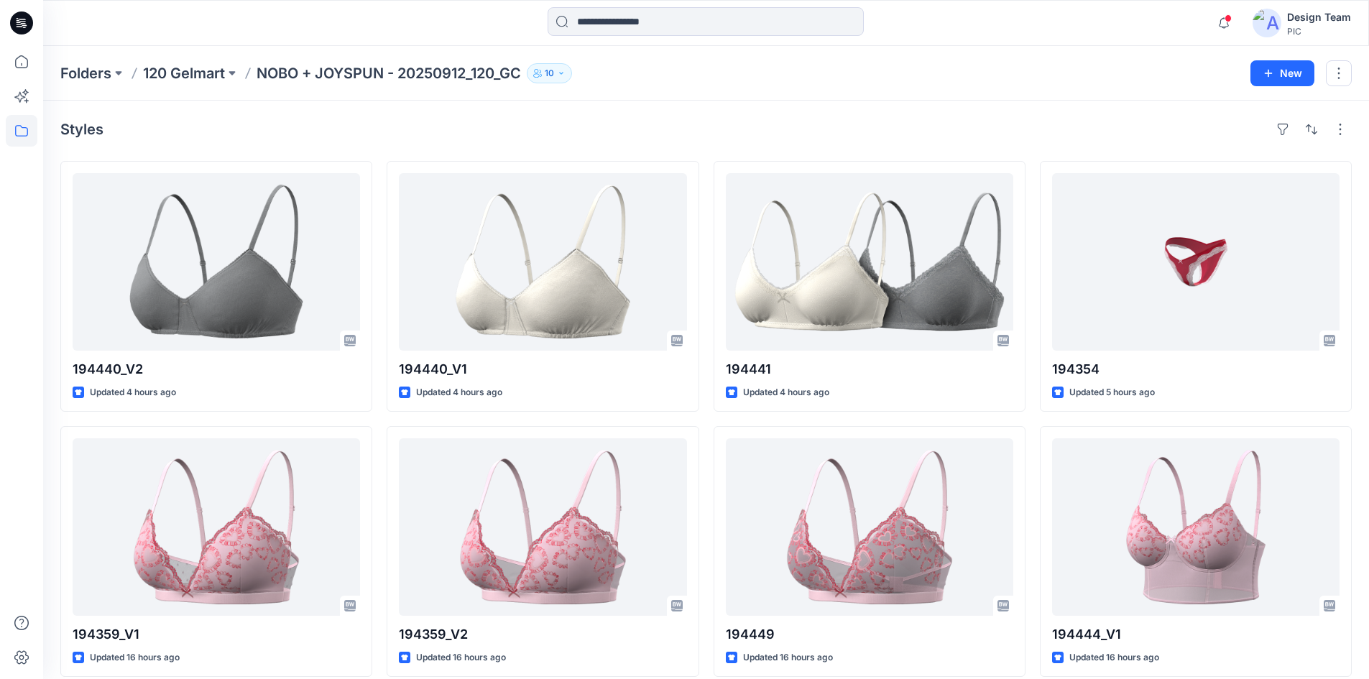
drag, startPoint x: 1354, startPoint y: 0, endPoint x: 1119, endPoint y: 42, distance: 238.6
click at [1119, 42] on div "Notifications RO [PERSON_NAME] commented on 194359_V1 View Style 3 hours ago RO…" at bounding box center [706, 23] width 1326 height 46
click at [910, 67] on div "Folders 120 Gelmart NOBO + JOYSPUN - 20250912_120_GC 10" at bounding box center [649, 73] width 1179 height 20
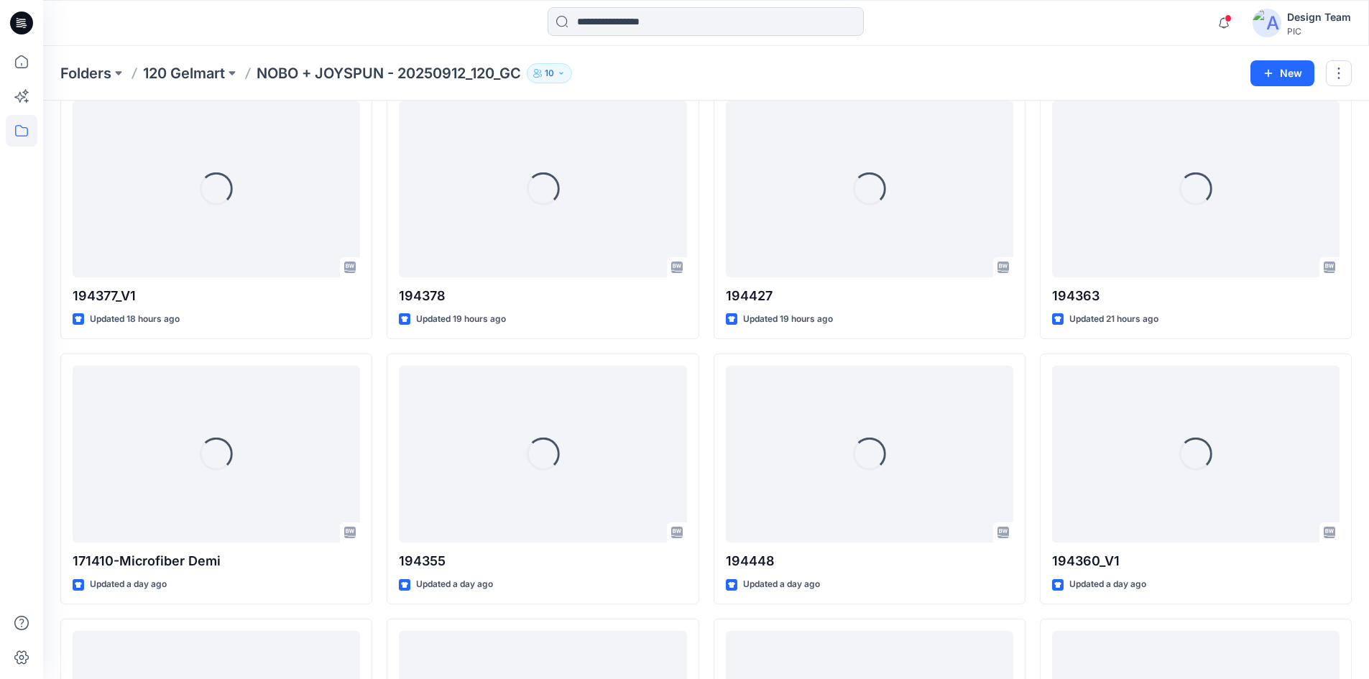
scroll to position [907, 0]
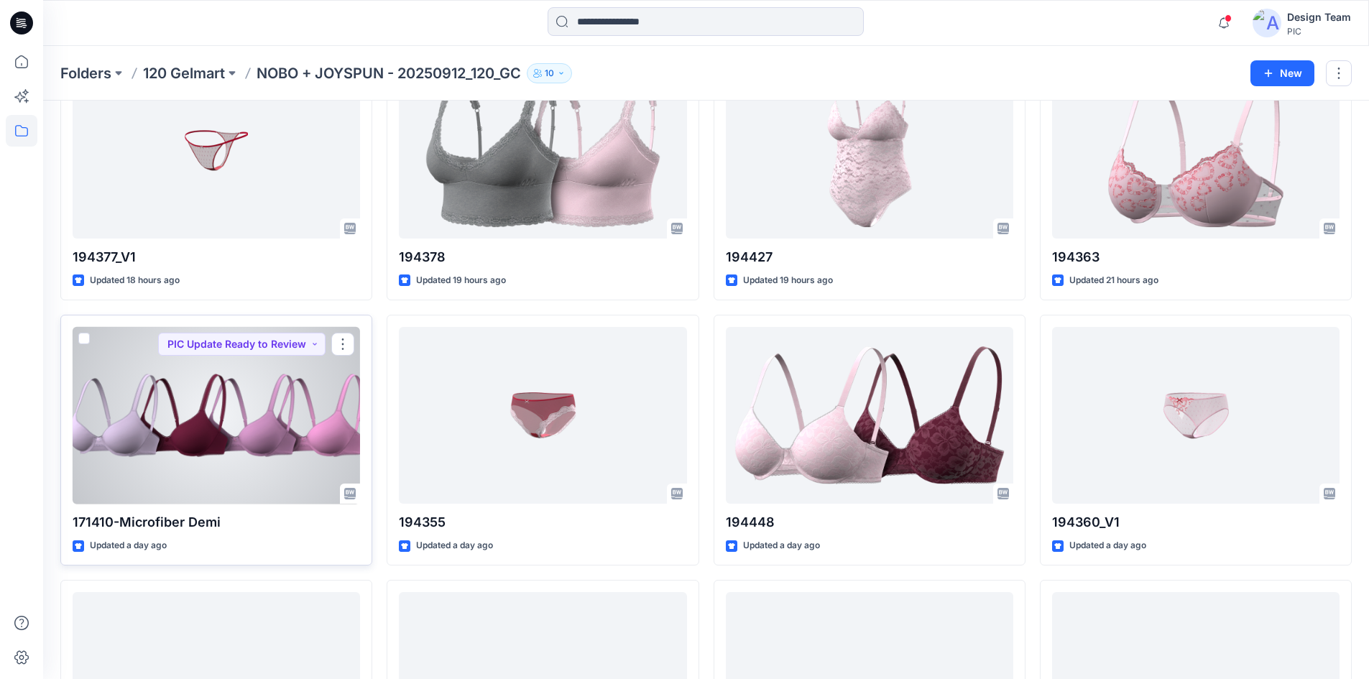
click at [211, 489] on div at bounding box center [216, 415] width 287 height 177
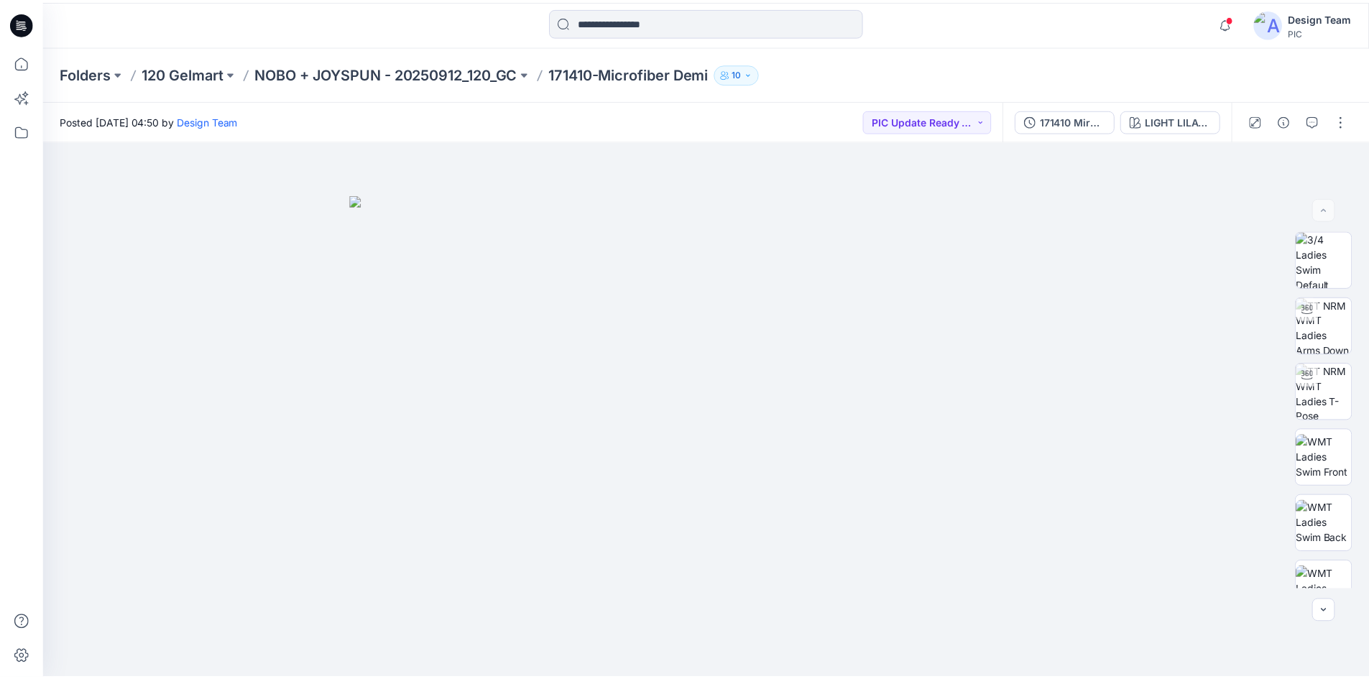
scroll to position [907, 0]
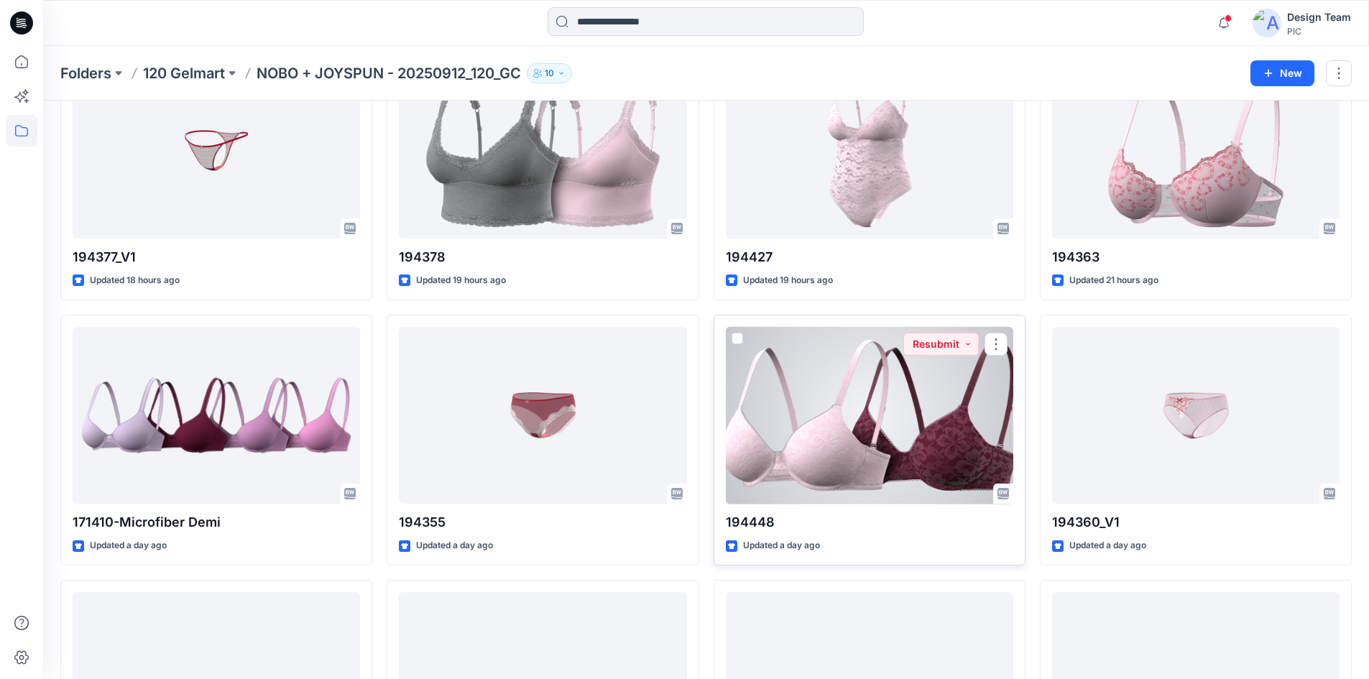
click at [904, 443] on div at bounding box center [869, 415] width 287 height 177
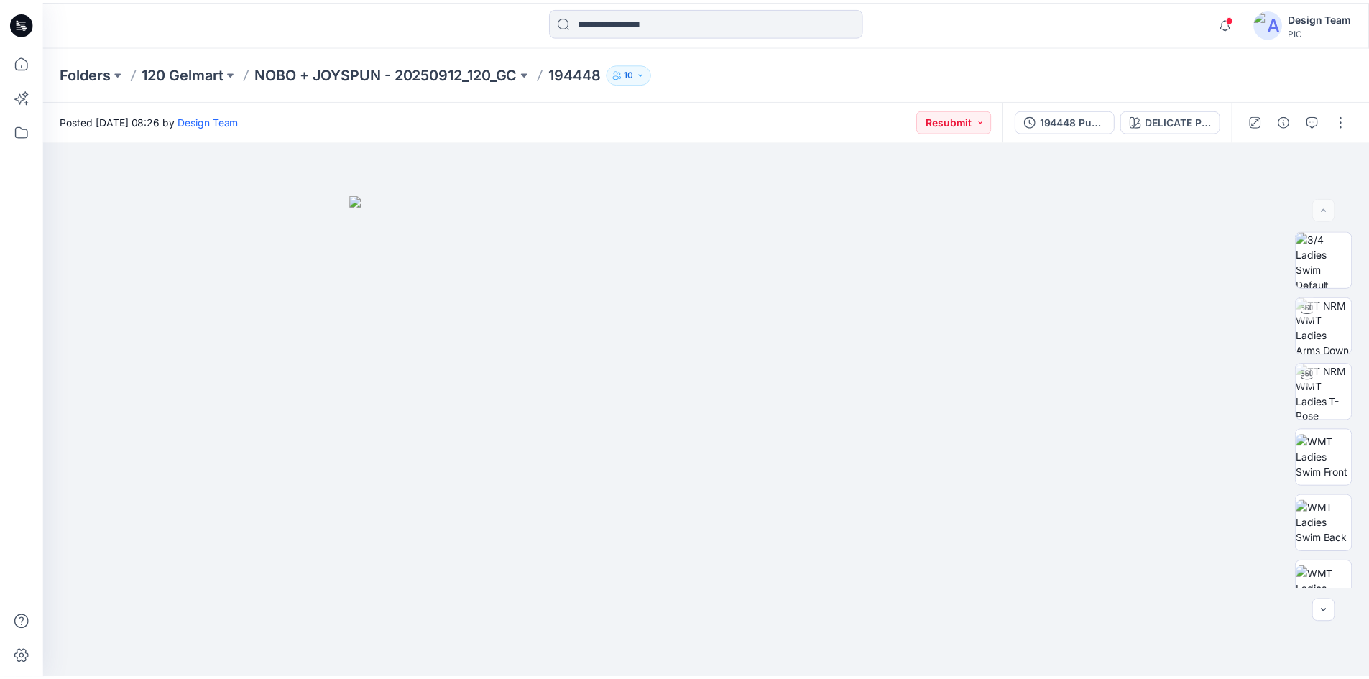
scroll to position [907, 0]
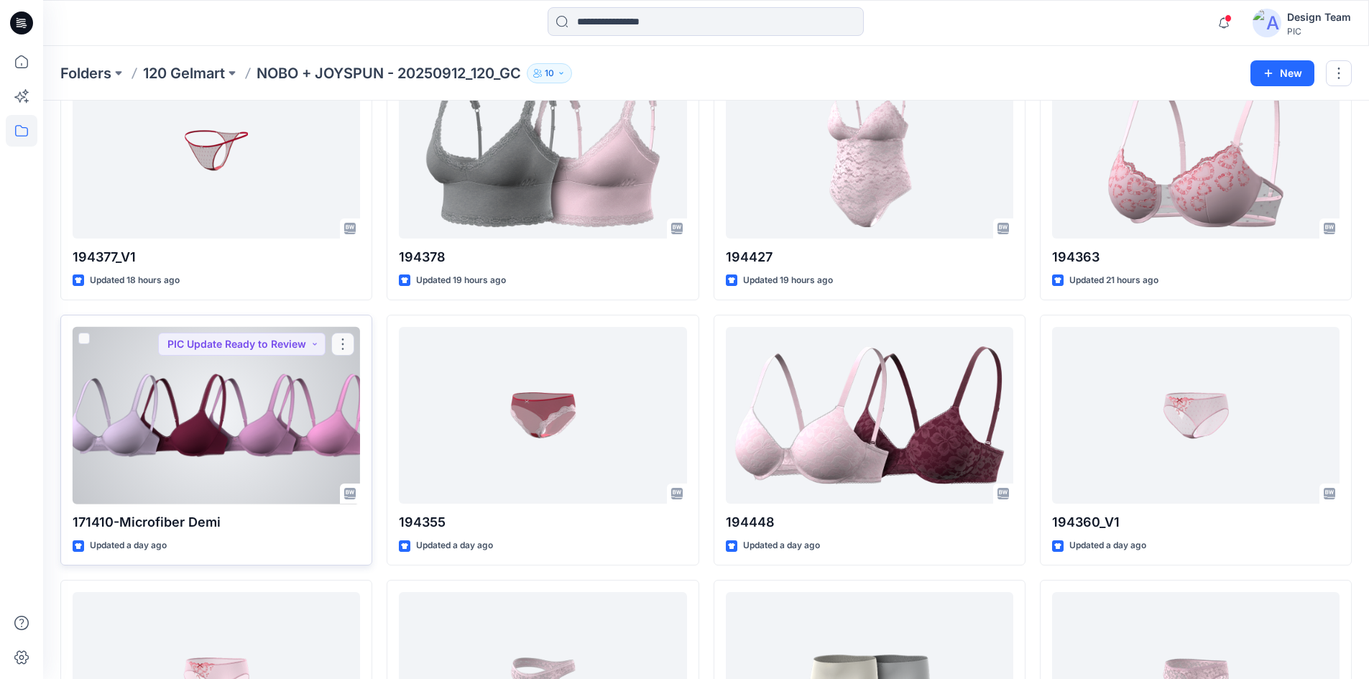
click at [238, 431] on div at bounding box center [216, 415] width 287 height 177
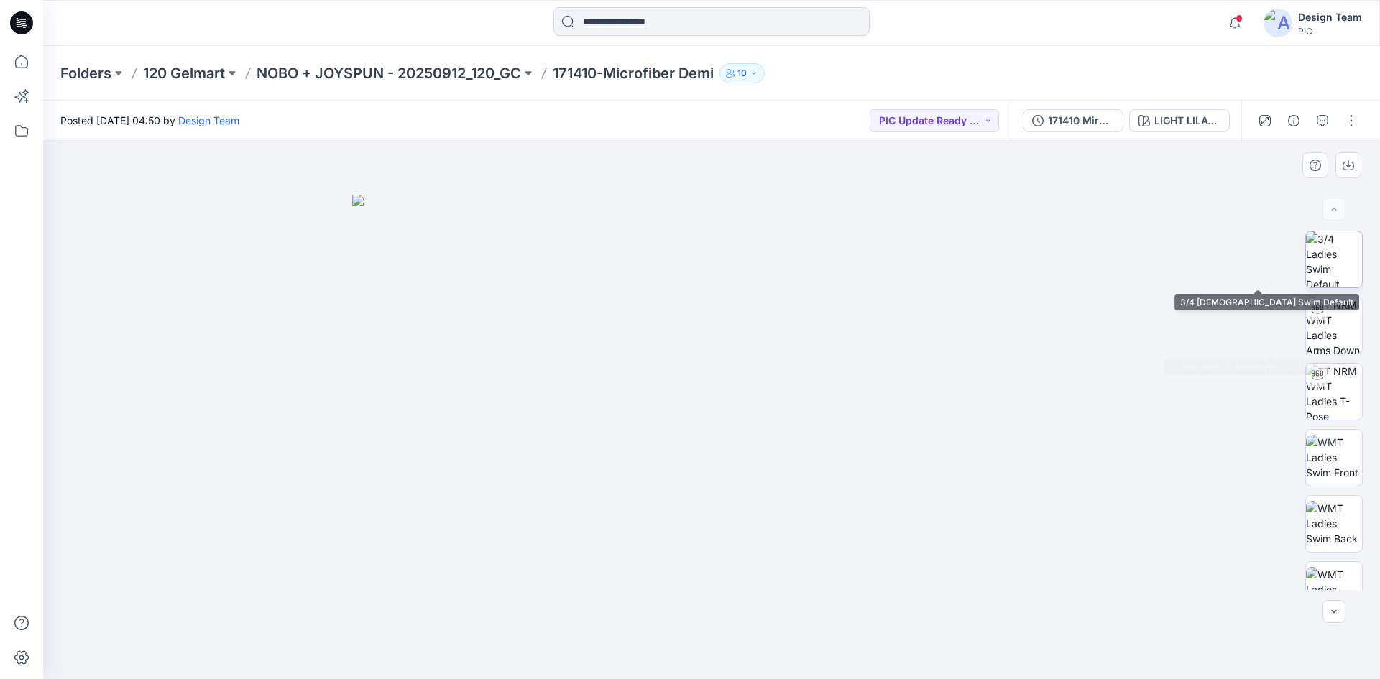
click at [1349, 259] on img at bounding box center [1334, 259] width 56 height 56
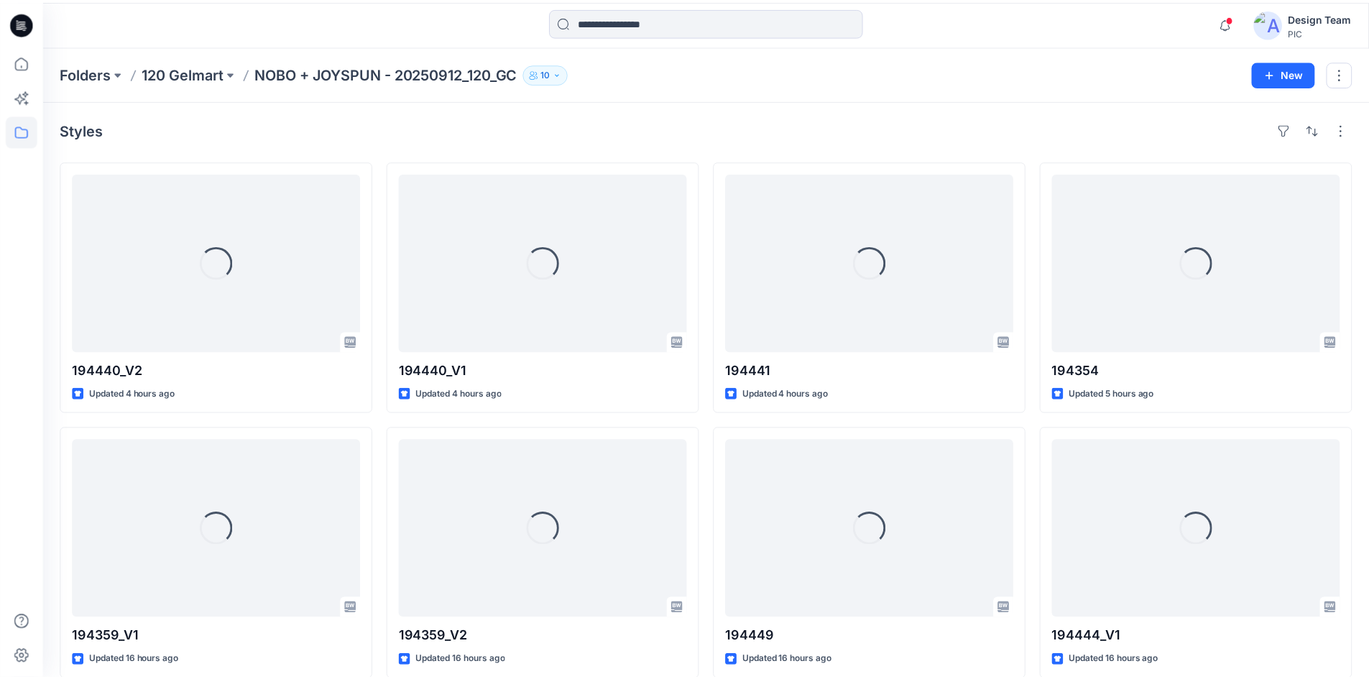
scroll to position [907, 0]
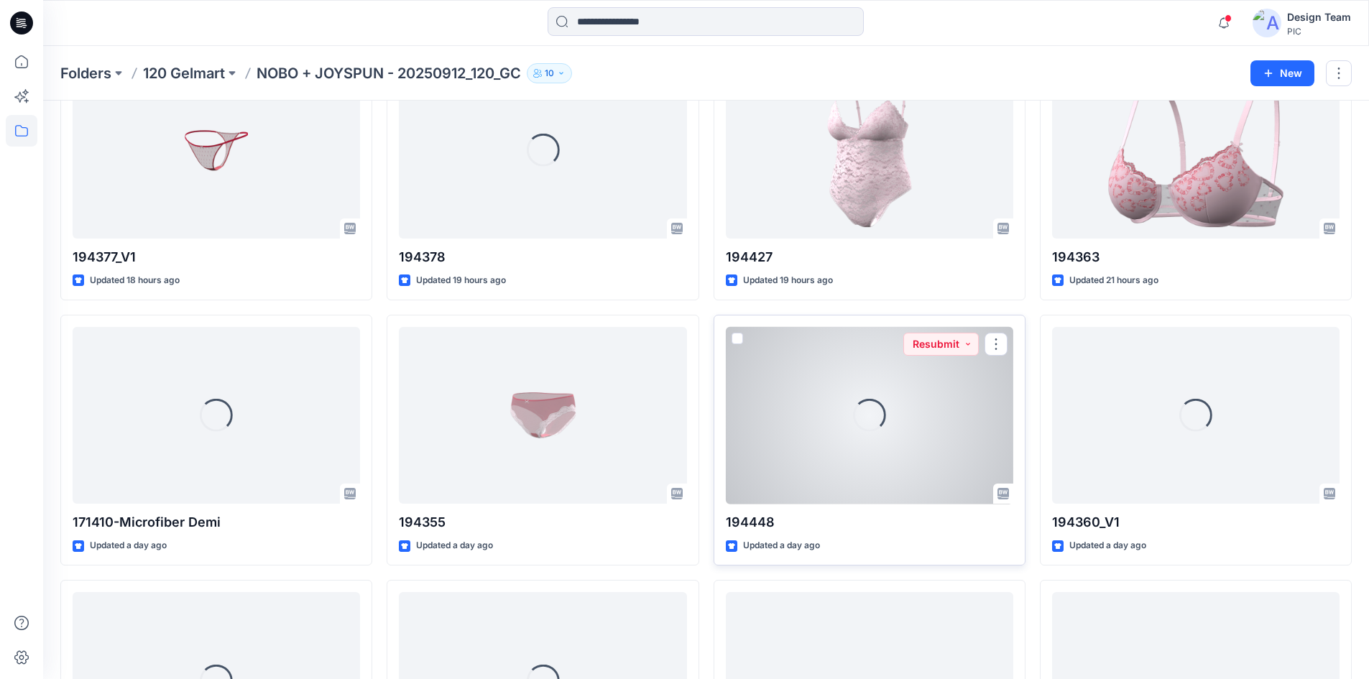
click at [889, 448] on div "Loading..." at bounding box center [869, 415] width 287 height 177
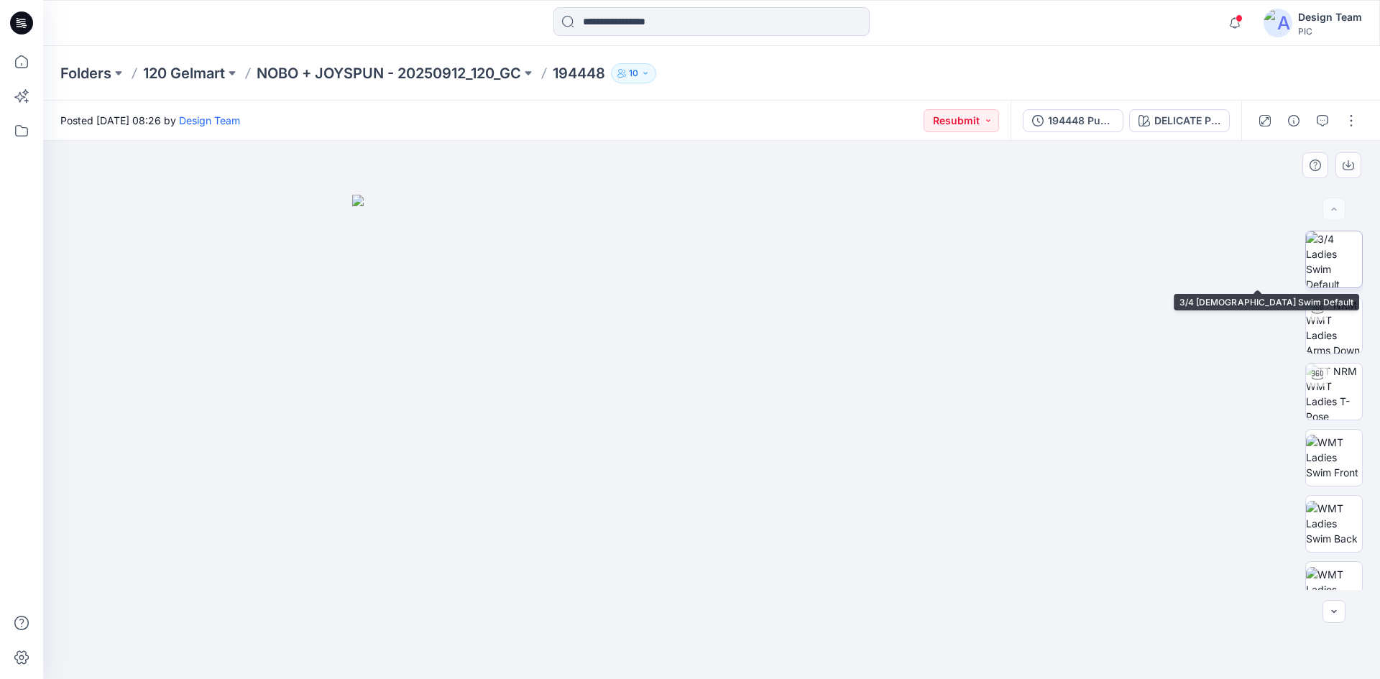
click at [1348, 266] on img at bounding box center [1334, 259] width 56 height 56
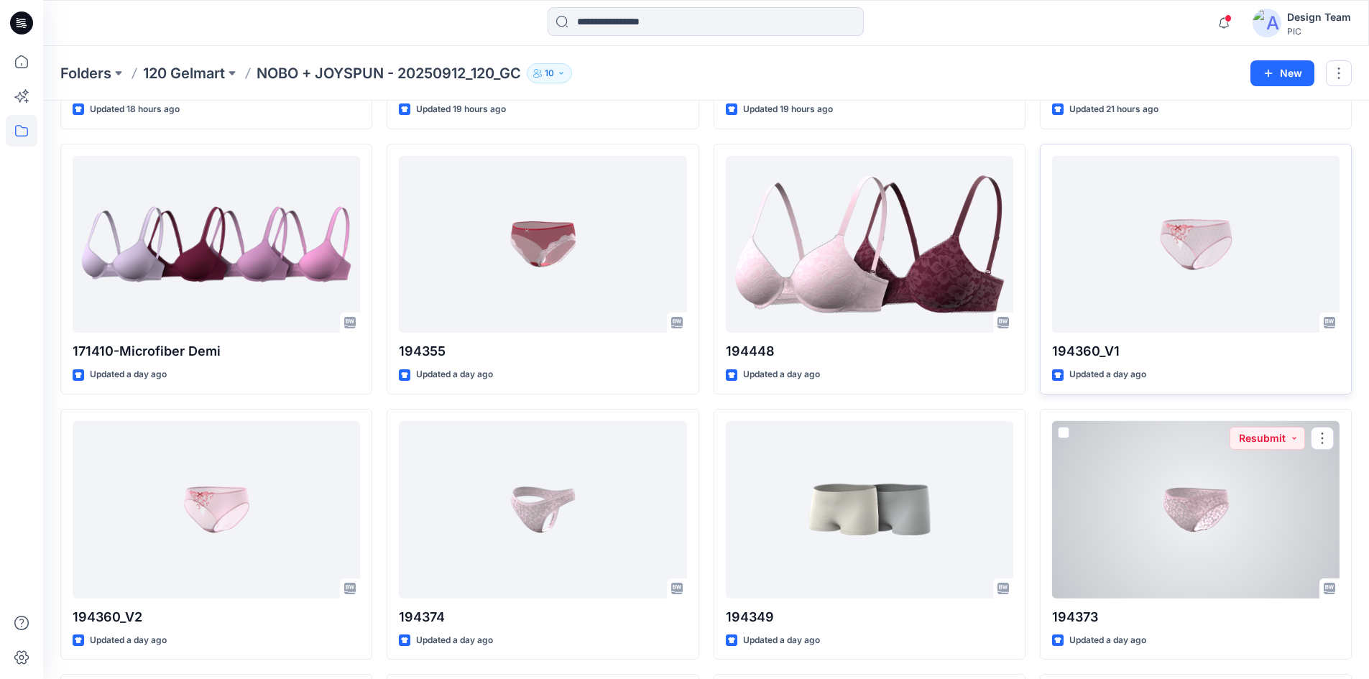
scroll to position [1062, 0]
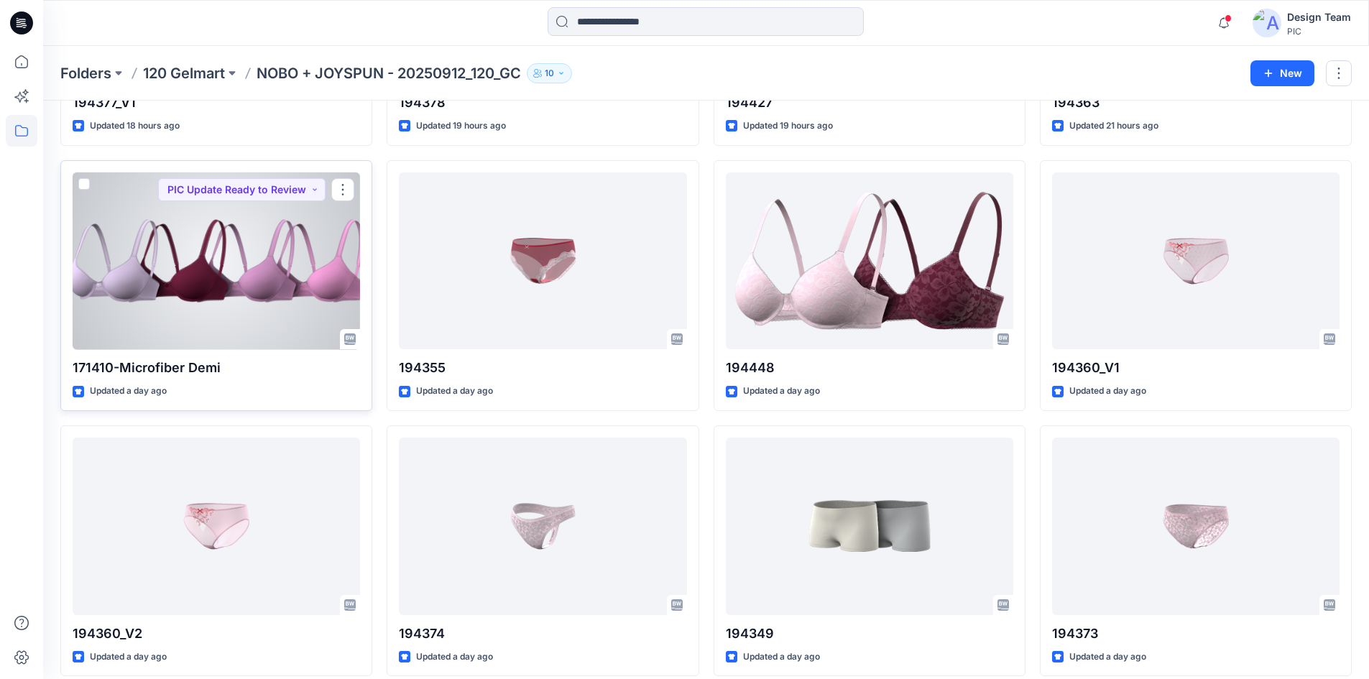
click at [165, 315] on div at bounding box center [216, 260] width 287 height 177
